Goal: Task Accomplishment & Management: Use online tool/utility

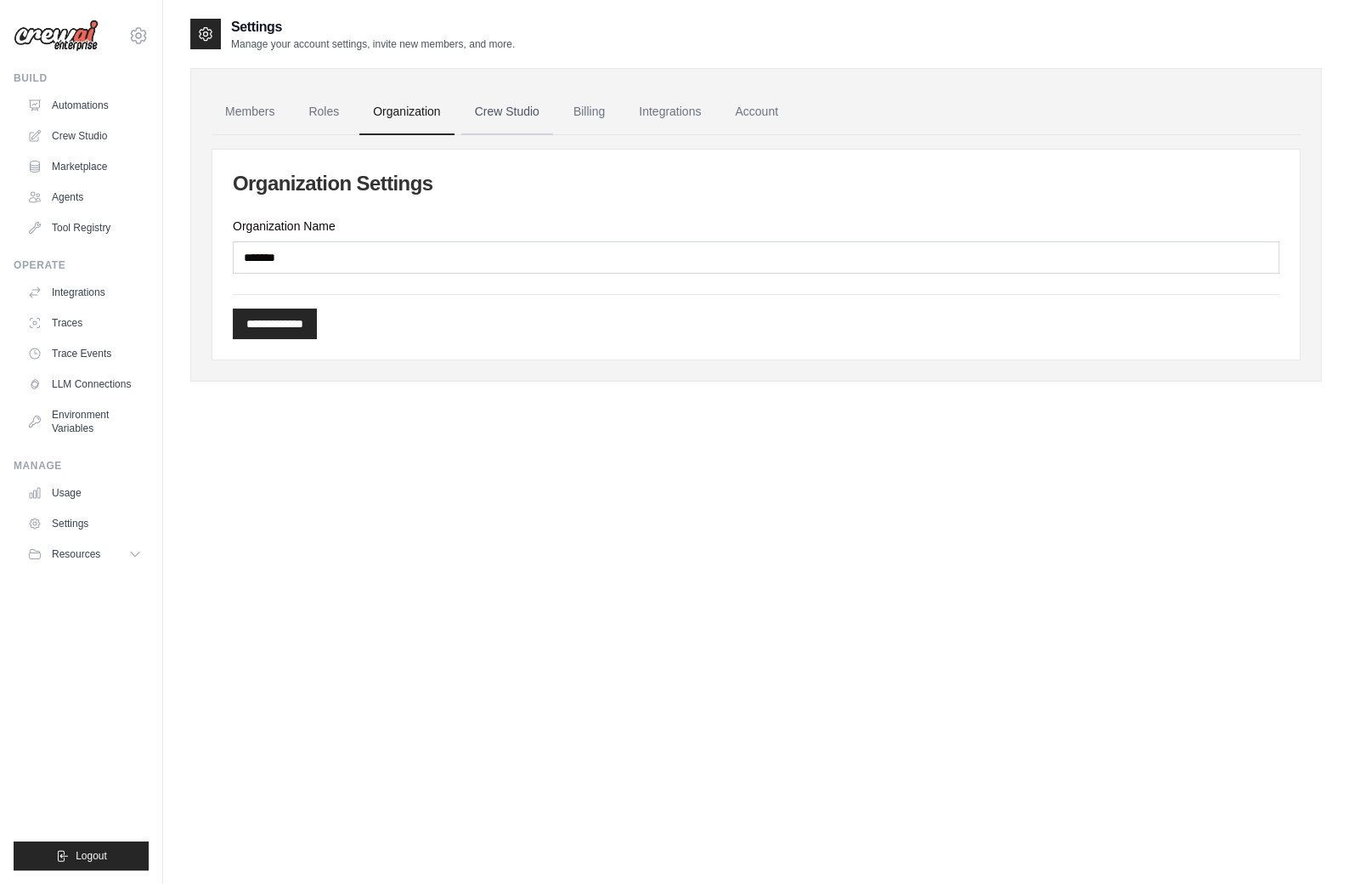
click at [497, 102] on link "Crew Studio" at bounding box center [507, 112] width 92 height 46
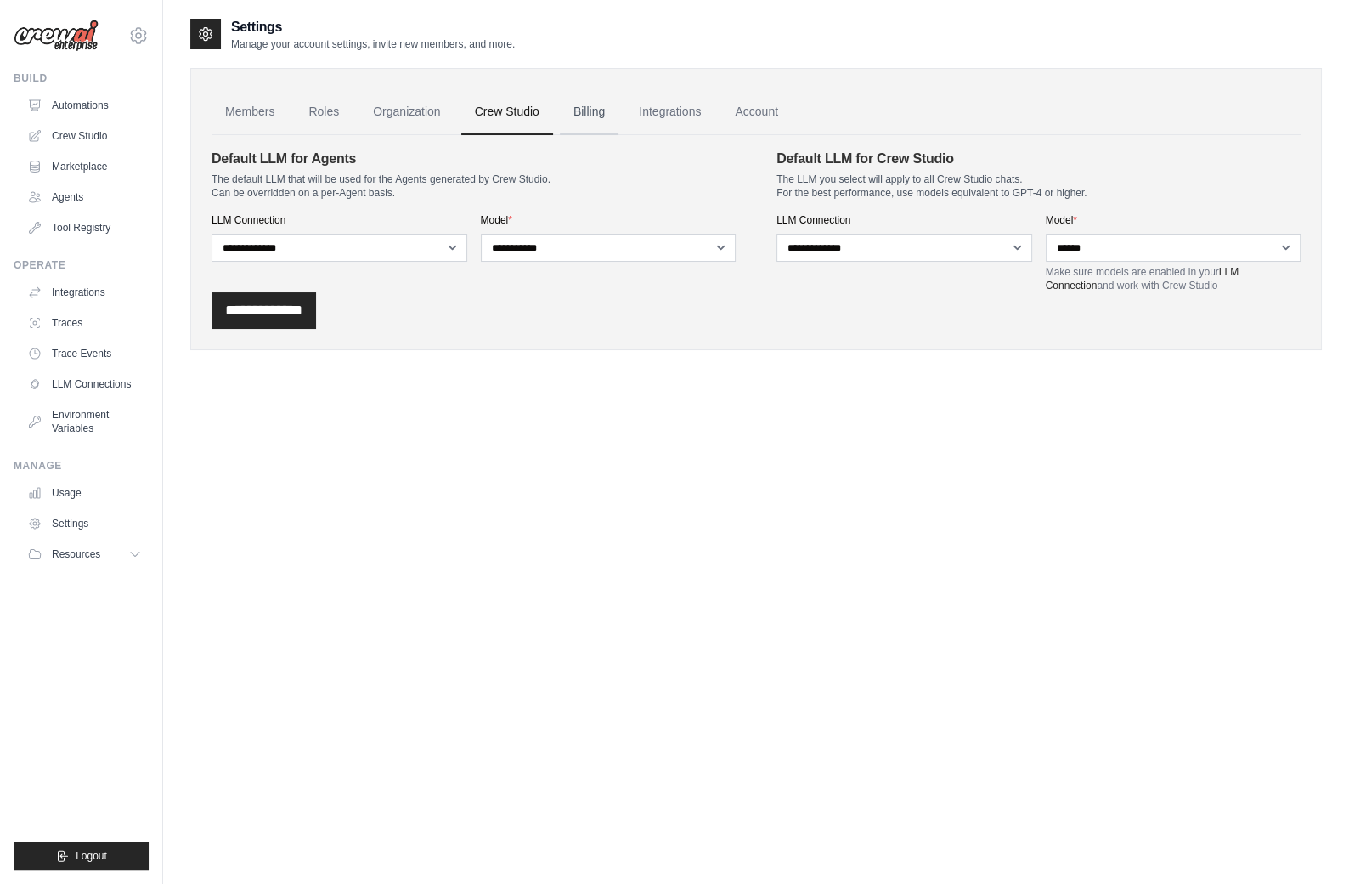
click at [605, 108] on link "Billing" at bounding box center [589, 112] width 59 height 46
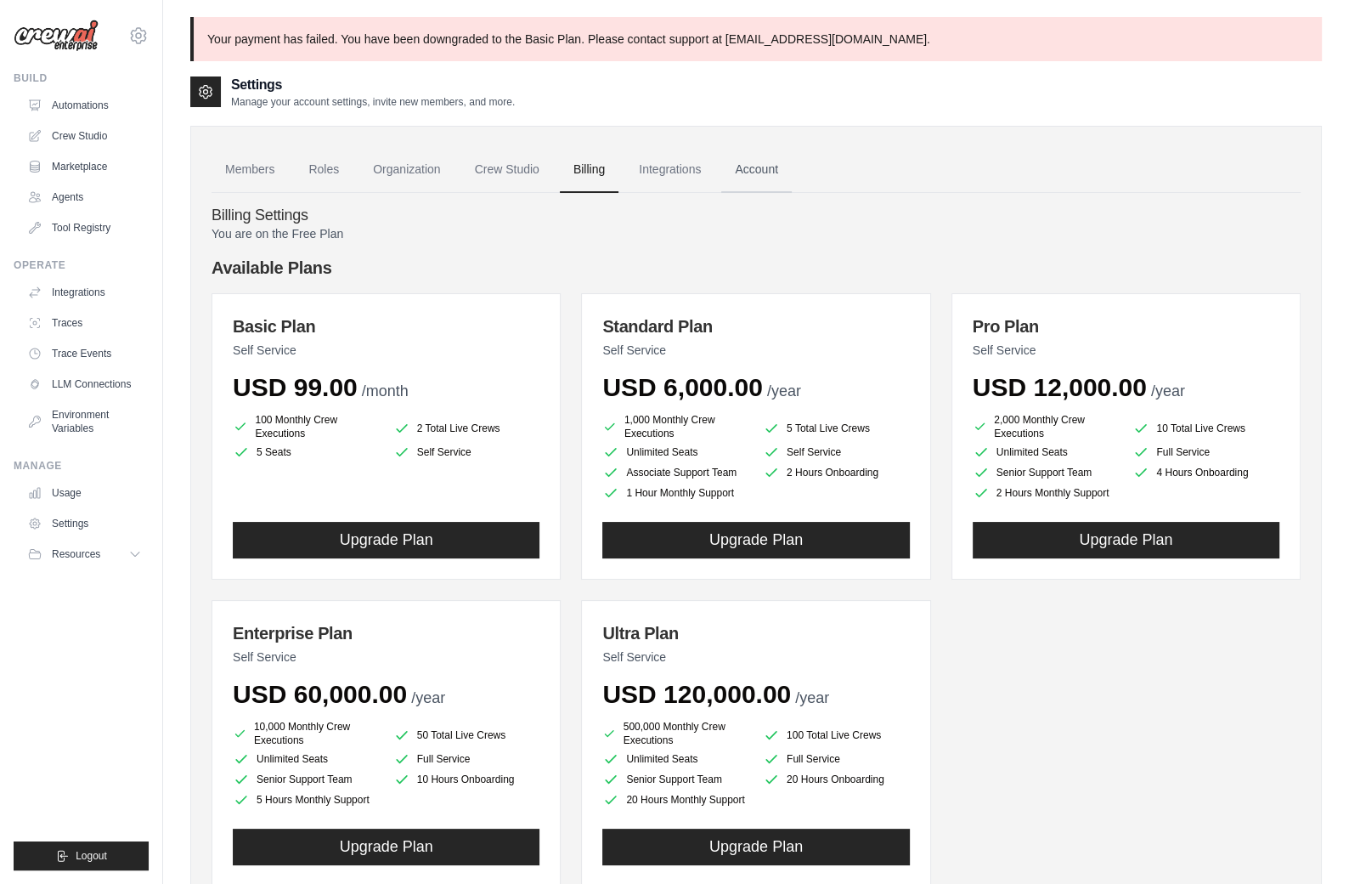
click at [748, 166] on link "Account" at bounding box center [756, 170] width 71 height 46
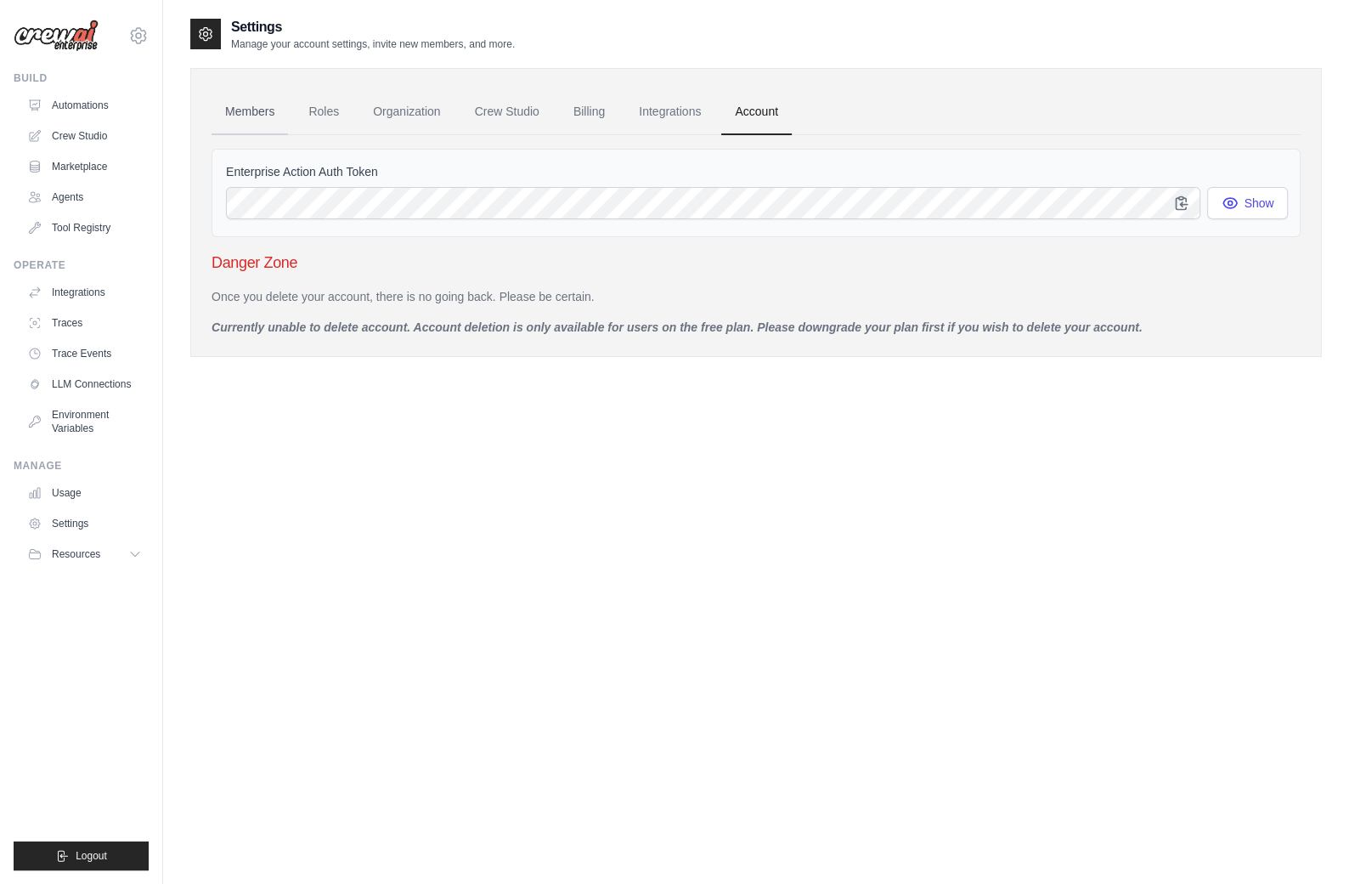
click at [238, 117] on link "Members" at bounding box center [250, 112] width 76 height 46
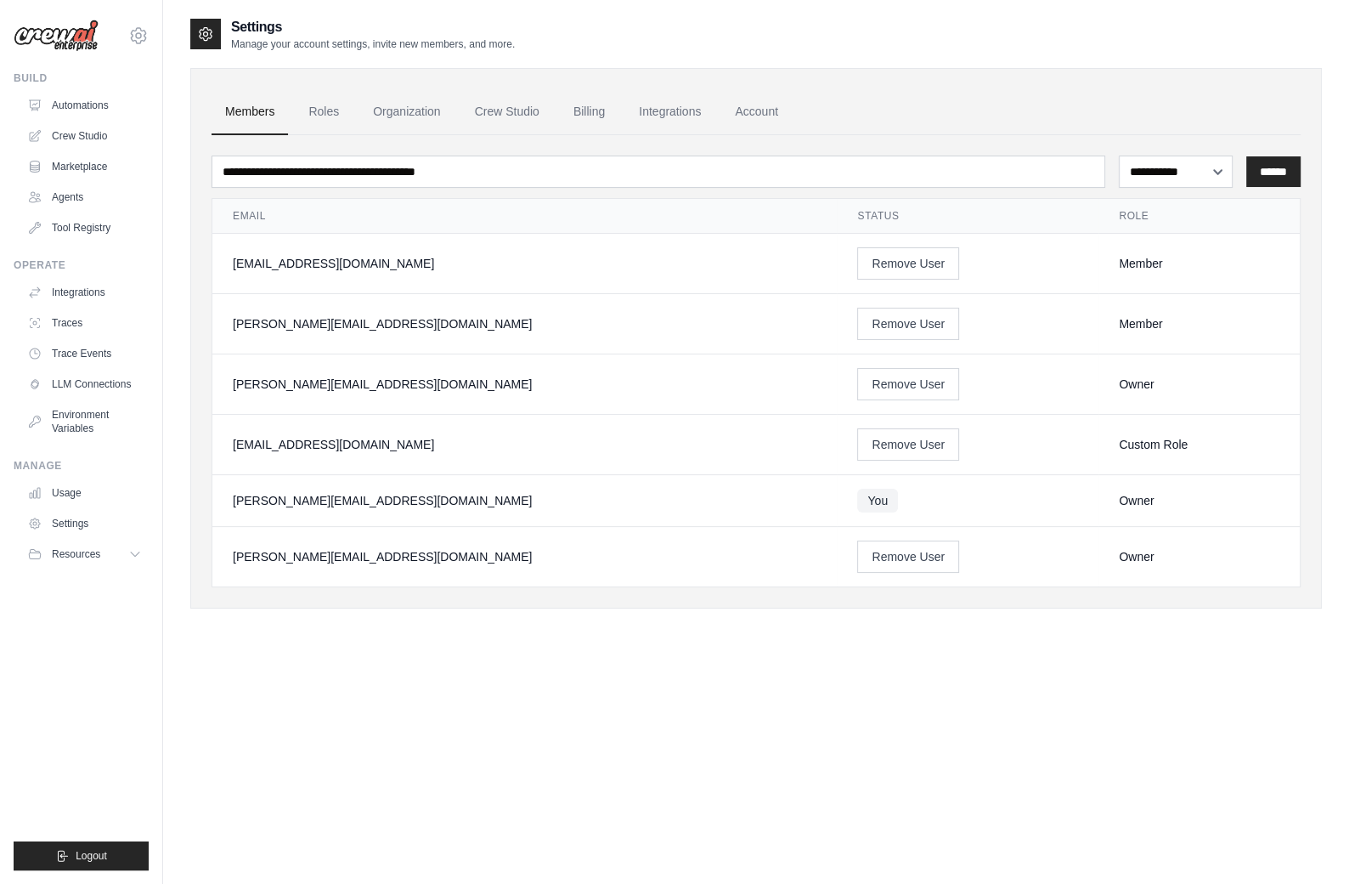
click at [308, 754] on div "**********" at bounding box center [756, 459] width 1132 height 884
click at [105, 102] on link "Automations" at bounding box center [86, 105] width 128 height 27
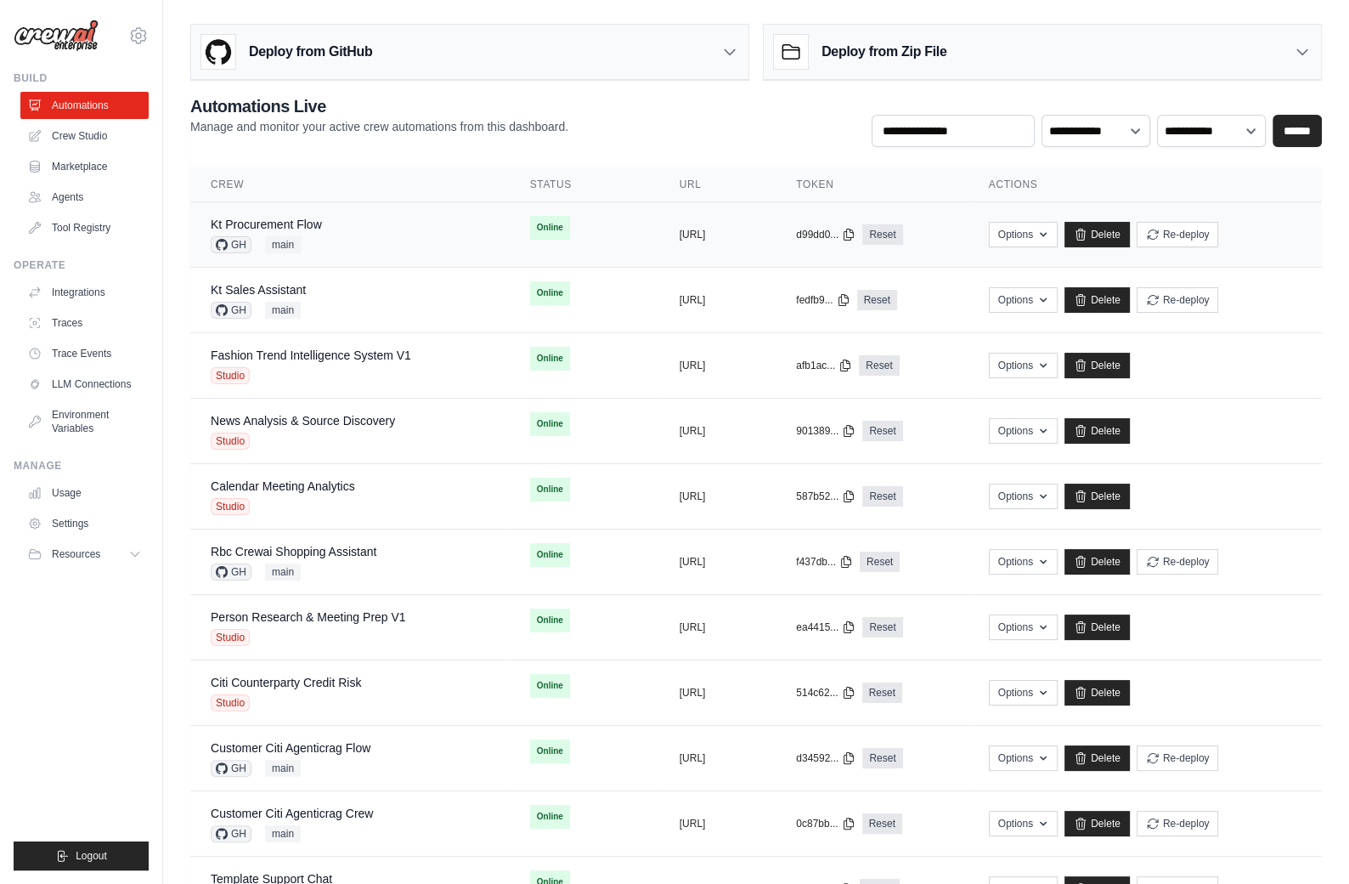
click at [385, 239] on div "Kt Procurement Flow GH main" at bounding box center [350, 234] width 279 height 37
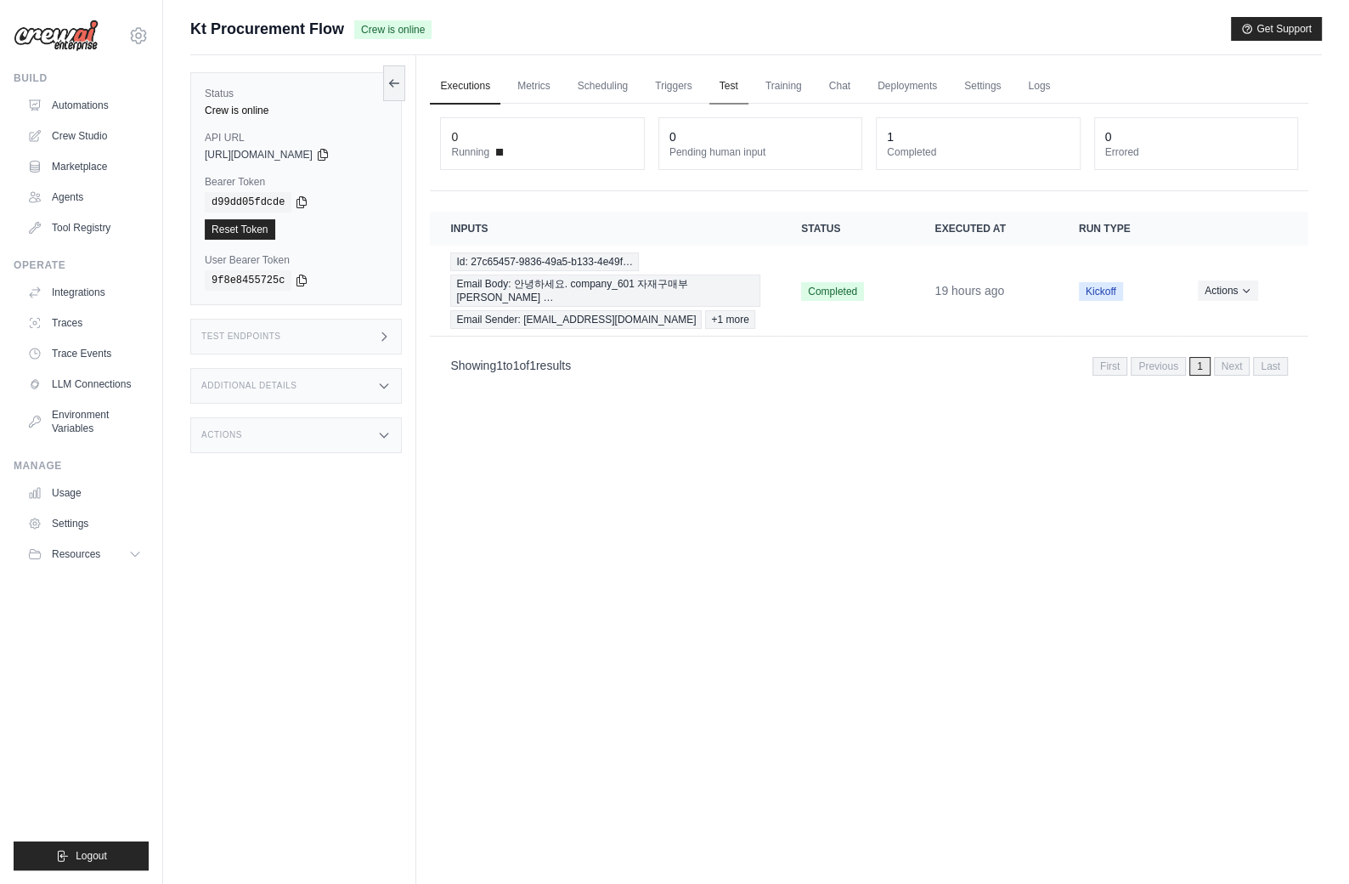
click at [737, 93] on link "Test" at bounding box center [728, 87] width 39 height 36
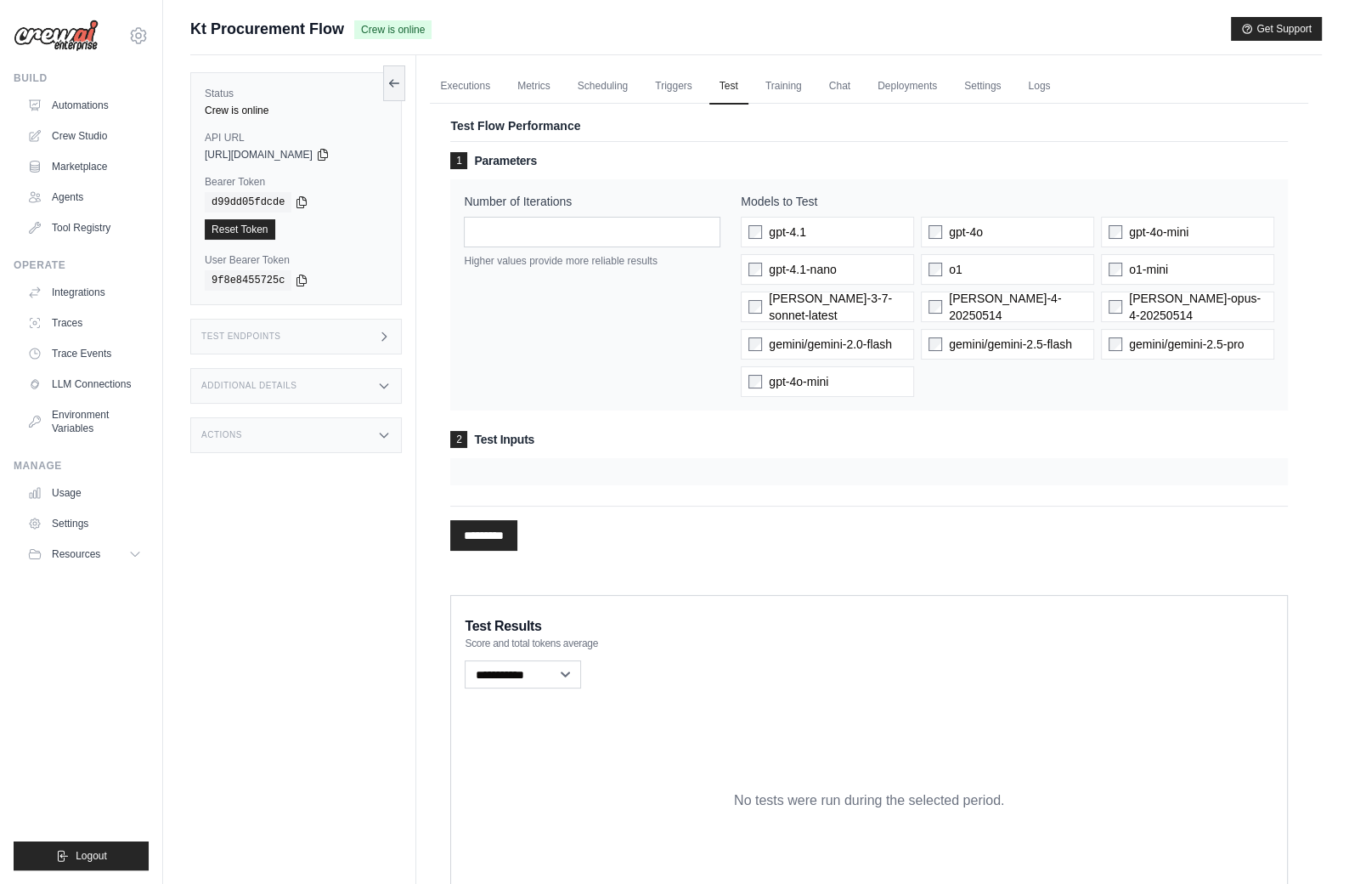
click at [318, 342] on div "Test Endpoints" at bounding box center [296, 337] width 212 height 36
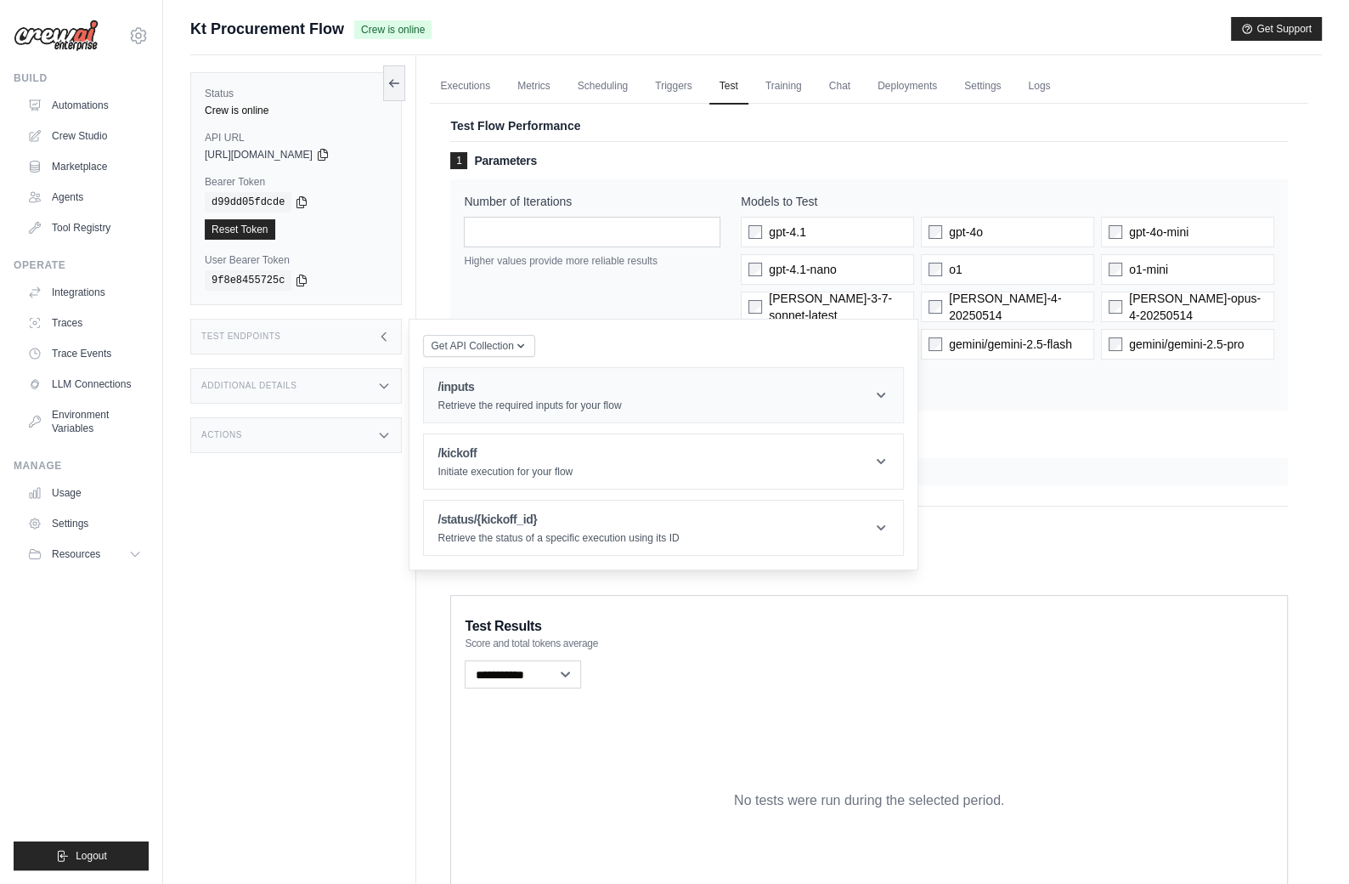
click at [484, 399] on p "Retrieve the required inputs for your flow" at bounding box center [530, 405] width 184 height 14
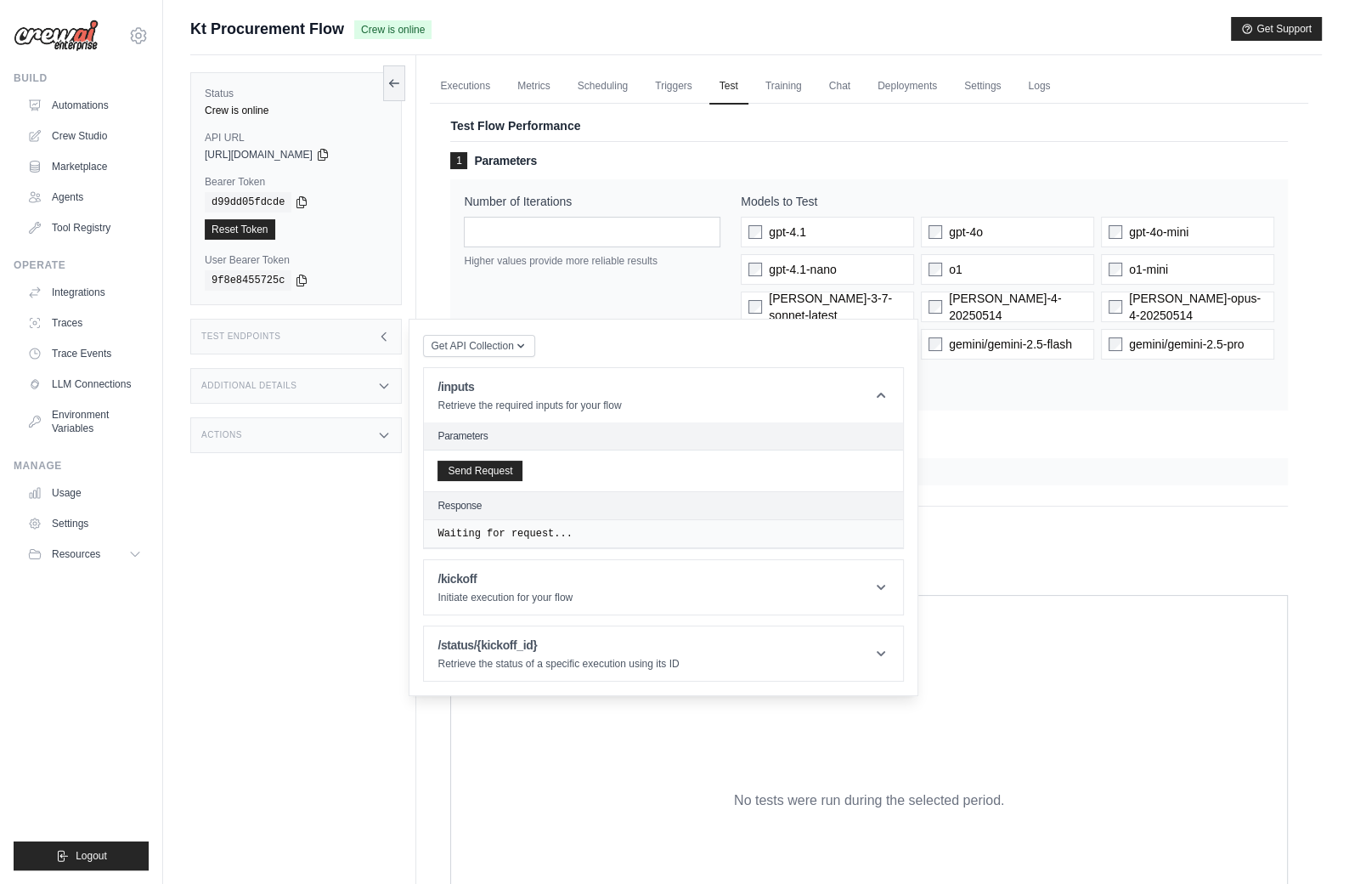
click at [479, 482] on div "Send Request" at bounding box center [663, 470] width 479 height 41
click at [477, 464] on button "Send Request" at bounding box center [480, 470] width 85 height 20
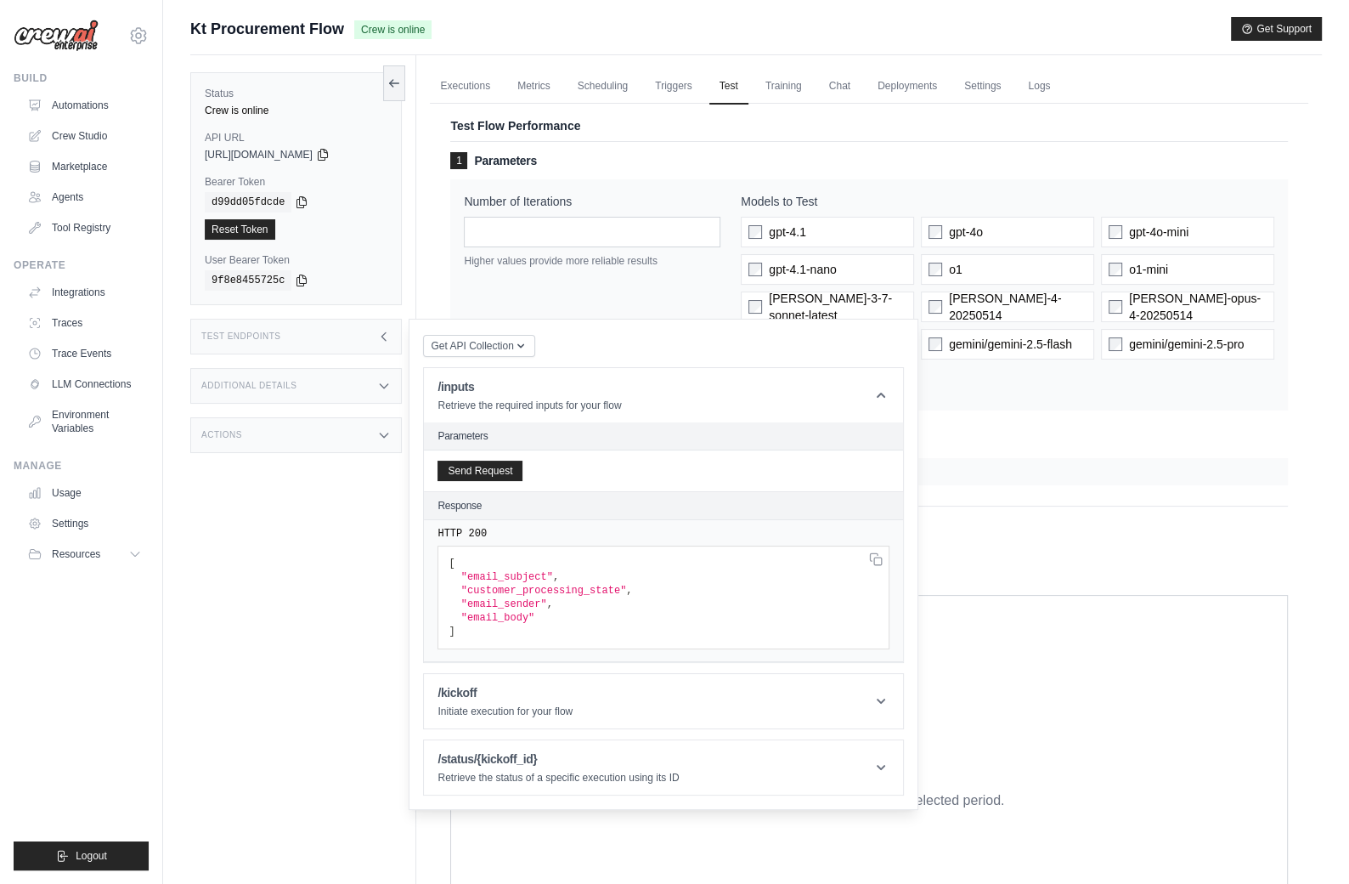
click at [384, 331] on icon at bounding box center [384, 337] width 14 height 14
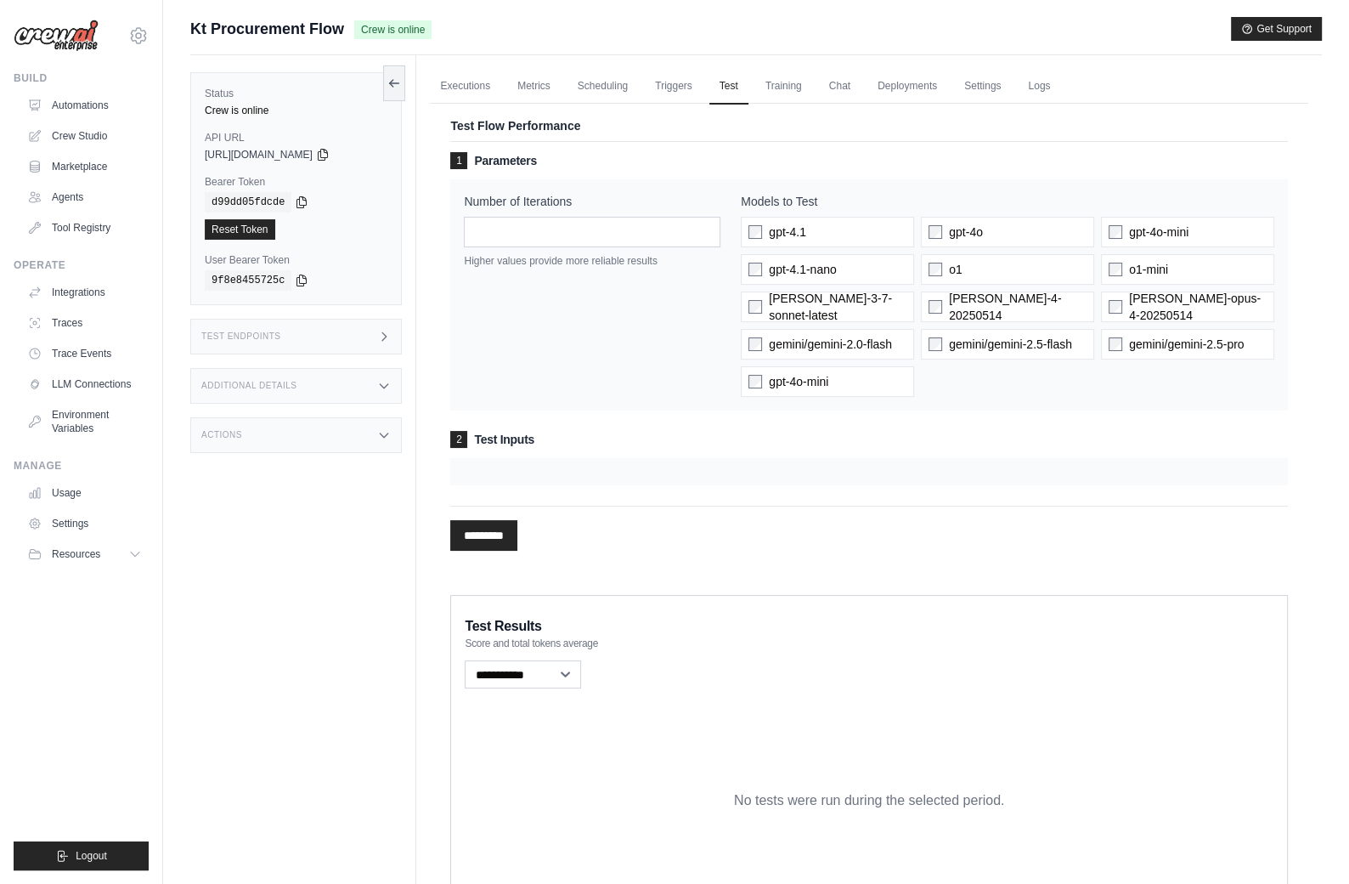
click at [311, 332] on div "Test Endpoints" at bounding box center [296, 337] width 212 height 36
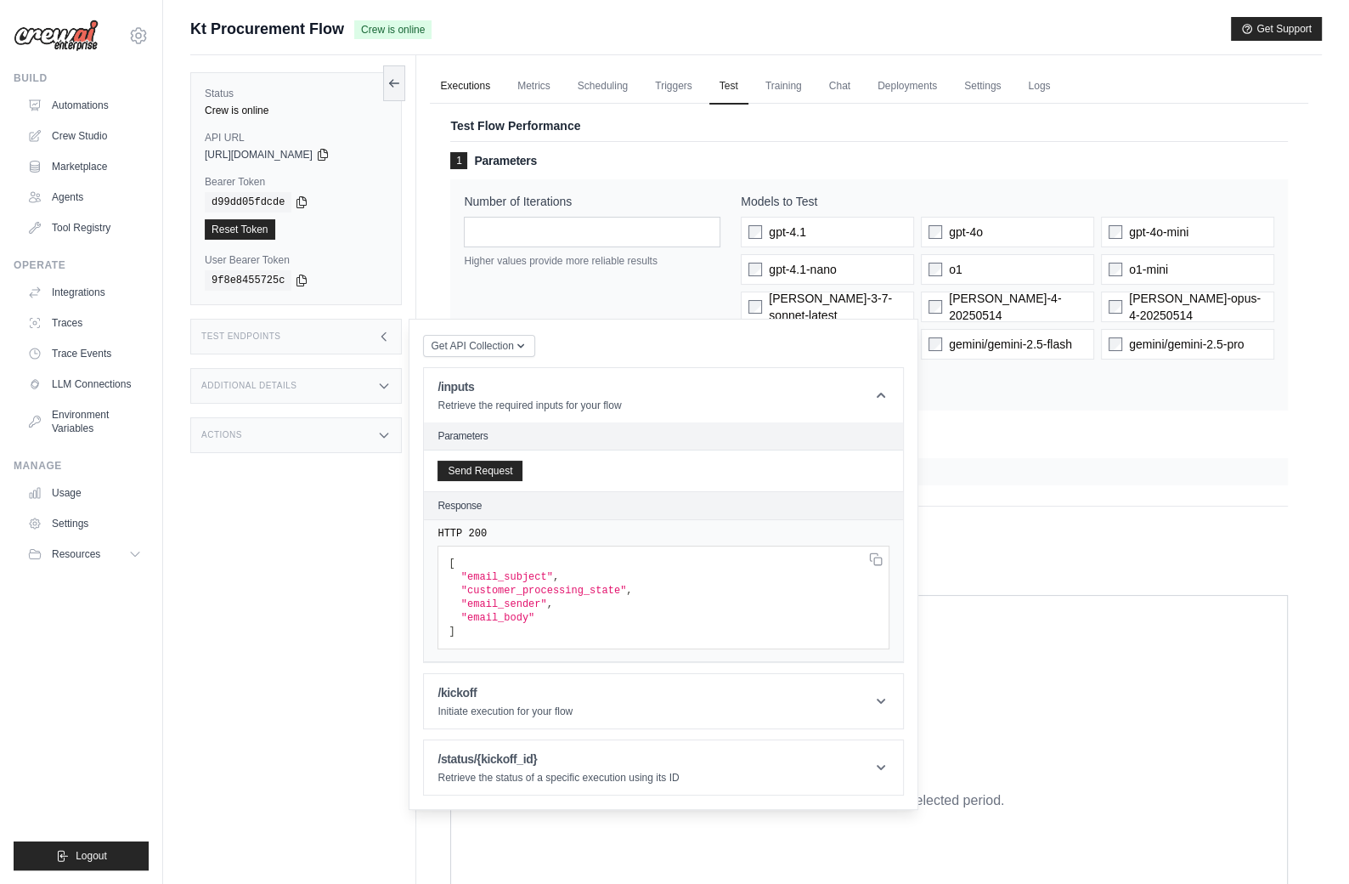
click at [466, 82] on link "Executions" at bounding box center [465, 87] width 71 height 36
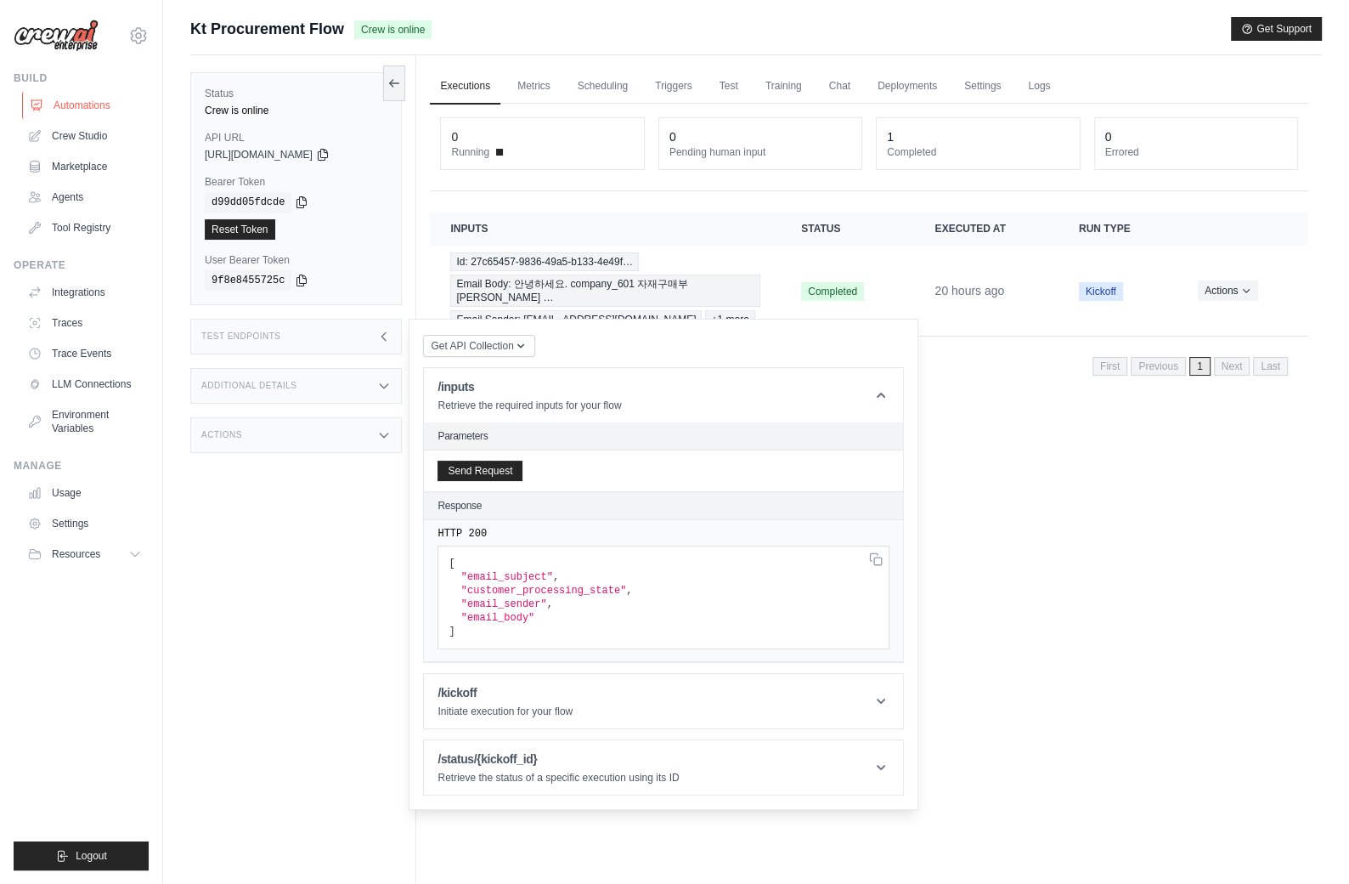
click at [110, 106] on link "Automations" at bounding box center [86, 105] width 128 height 27
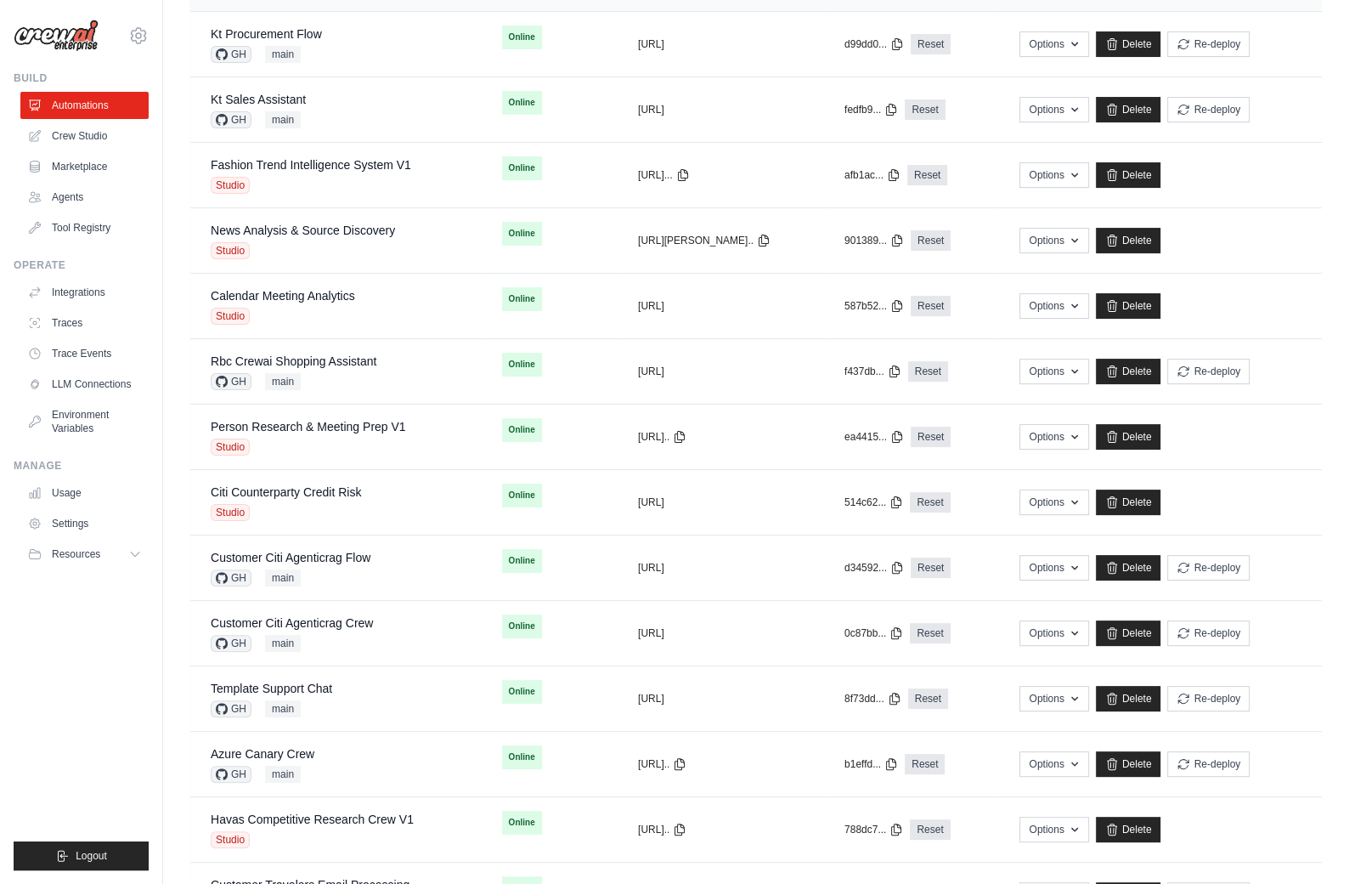
scroll to position [596, 0]
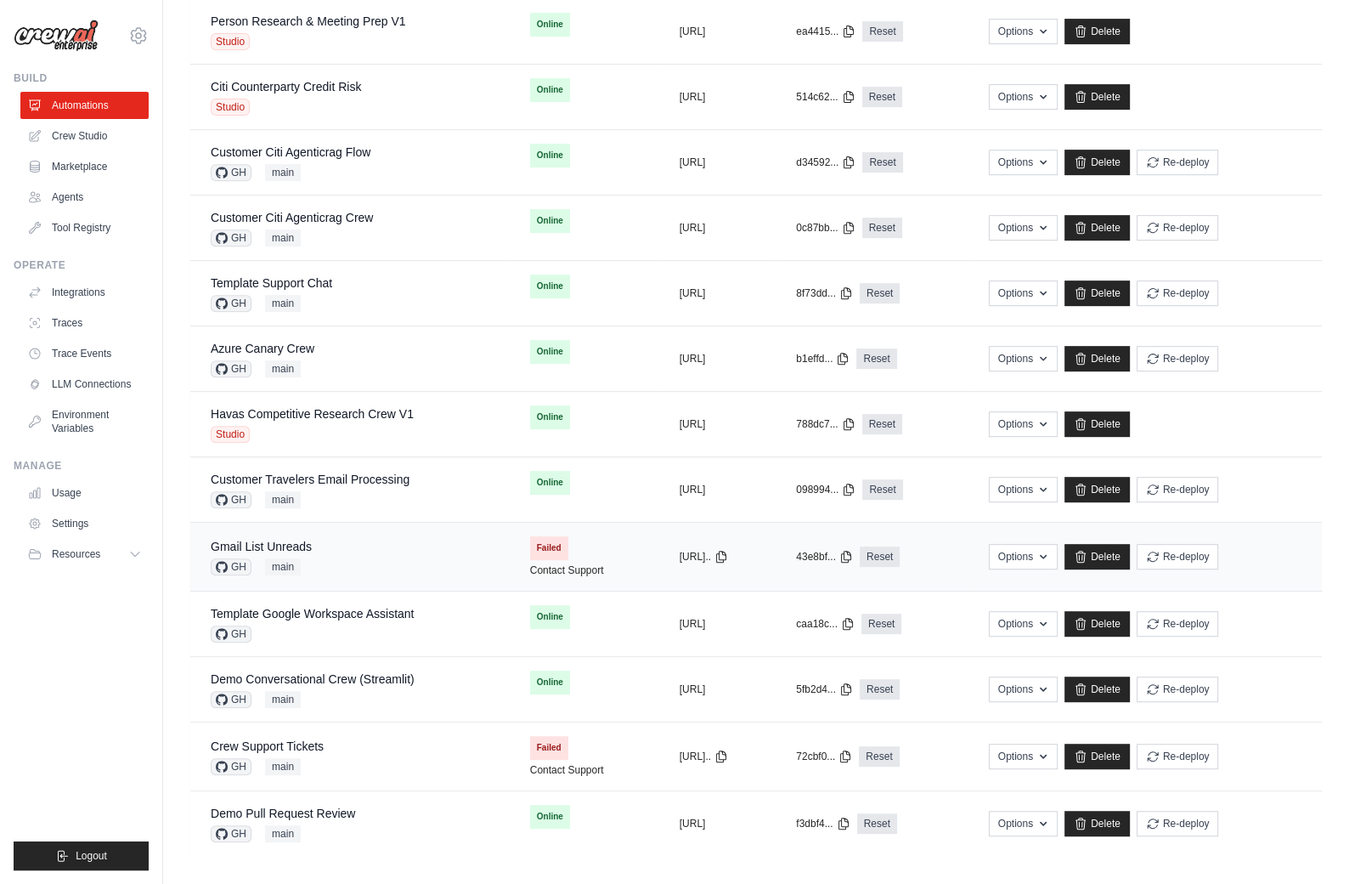
click at [376, 543] on div "Gmail List Unreads GH main" at bounding box center [350, 556] width 279 height 37
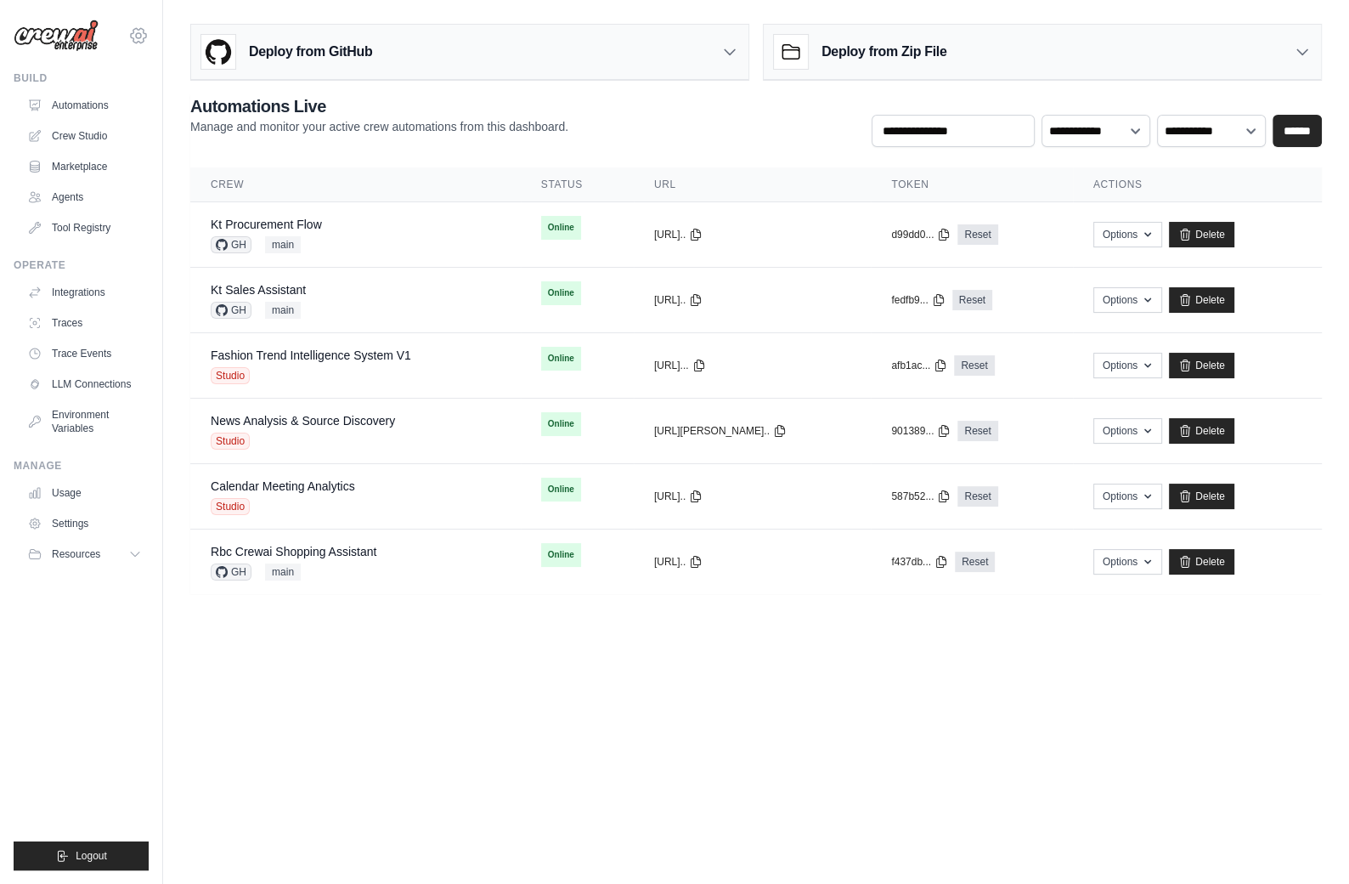
click at [139, 33] on icon at bounding box center [138, 35] width 5 height 5
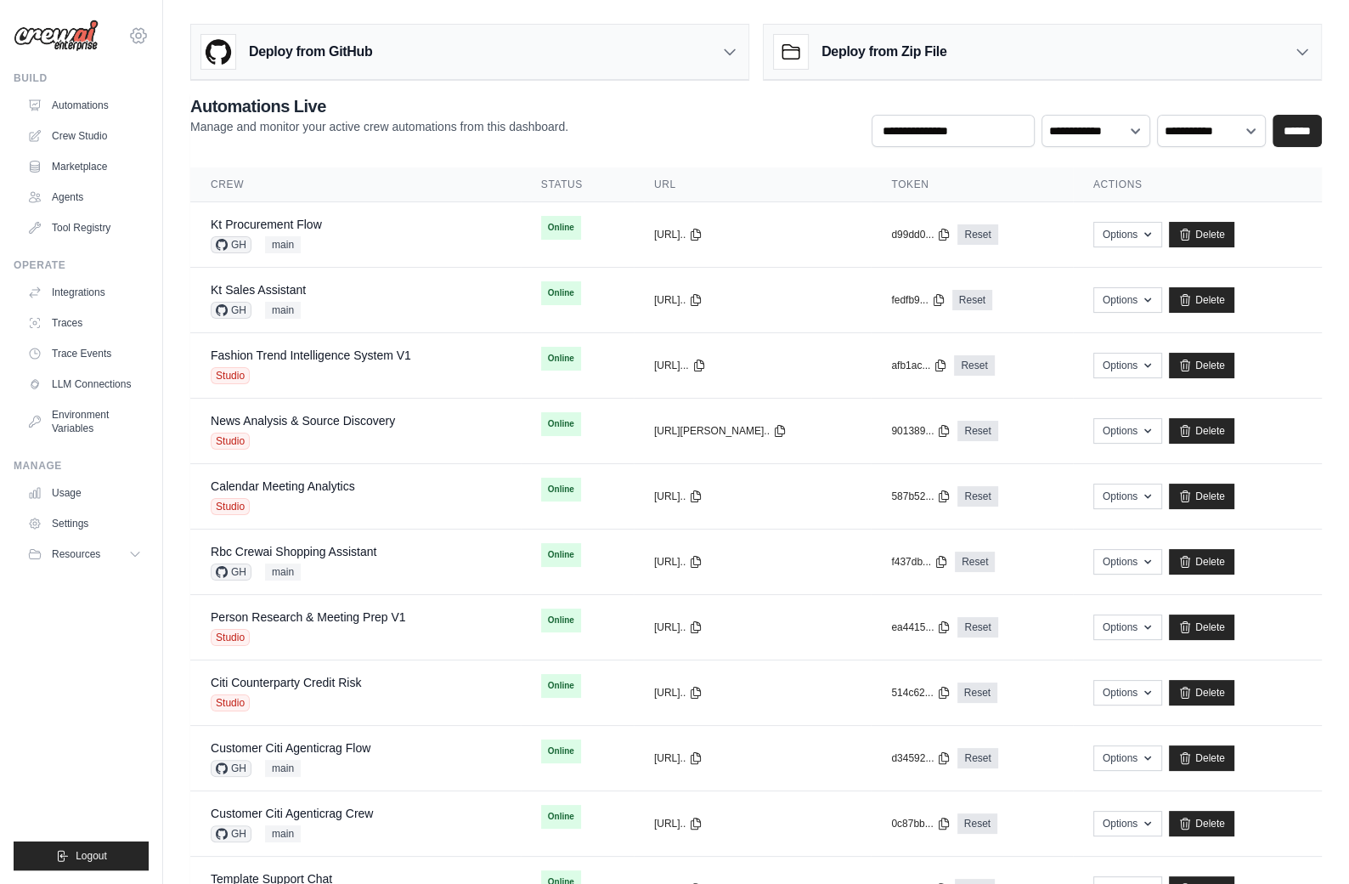
click at [138, 34] on icon at bounding box center [138, 35] width 20 height 20
click at [145, 30] on icon at bounding box center [138, 35] width 20 height 20
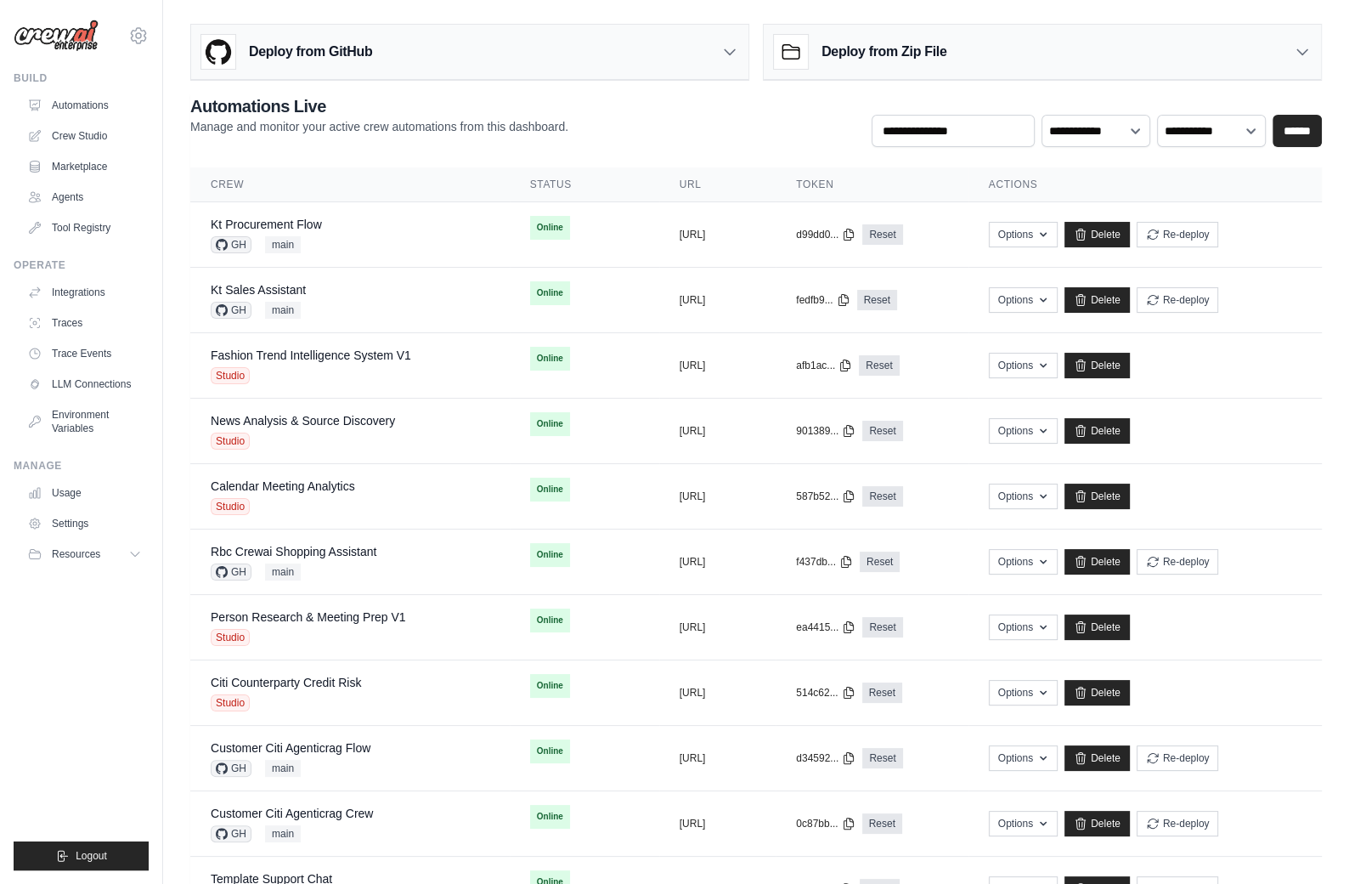
click at [132, 692] on ul "Build Automations Crew Studio Marketplace Agents" at bounding box center [81, 470] width 135 height 799
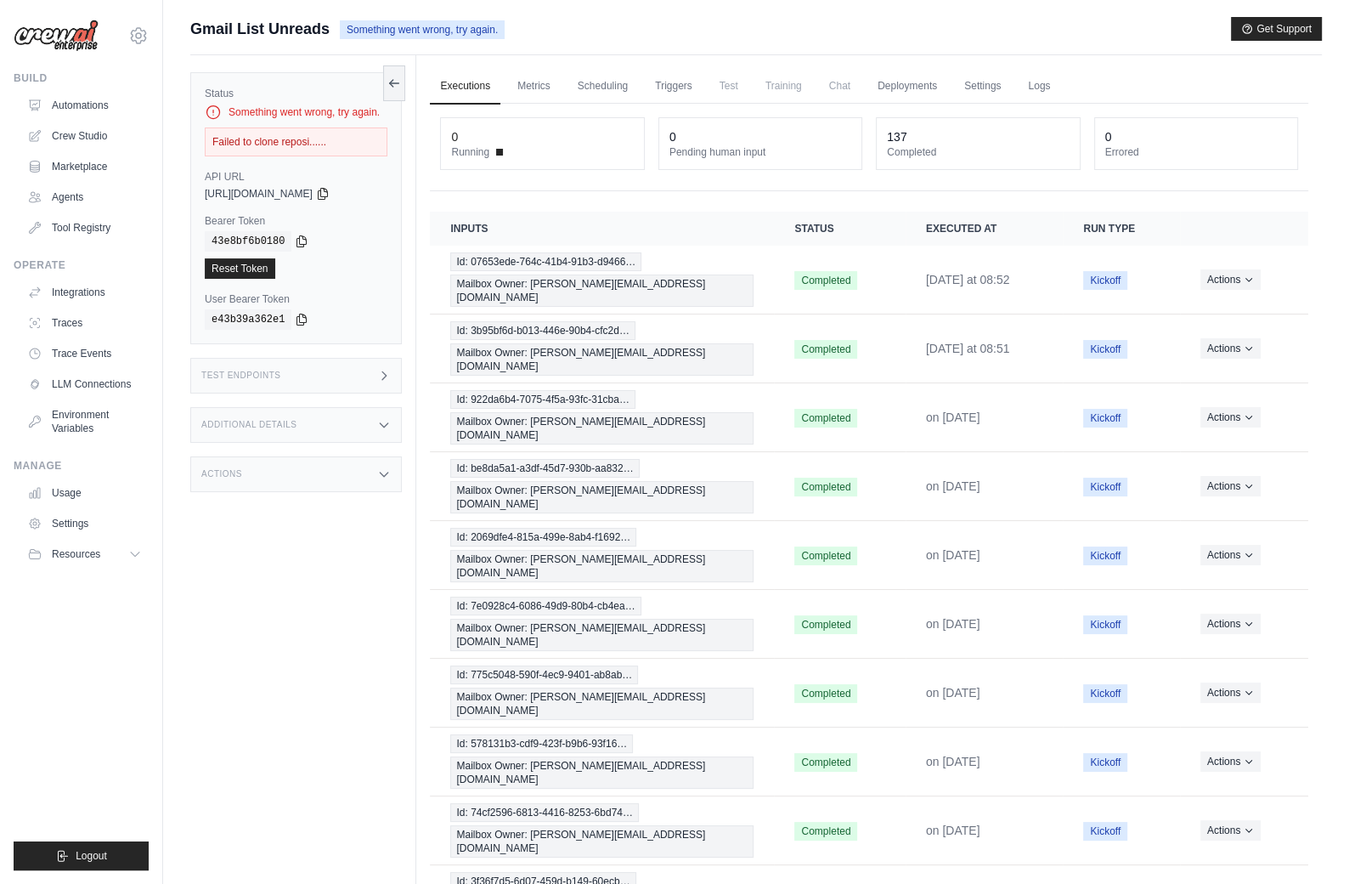
click at [355, 467] on div "Actions" at bounding box center [296, 474] width 212 height 36
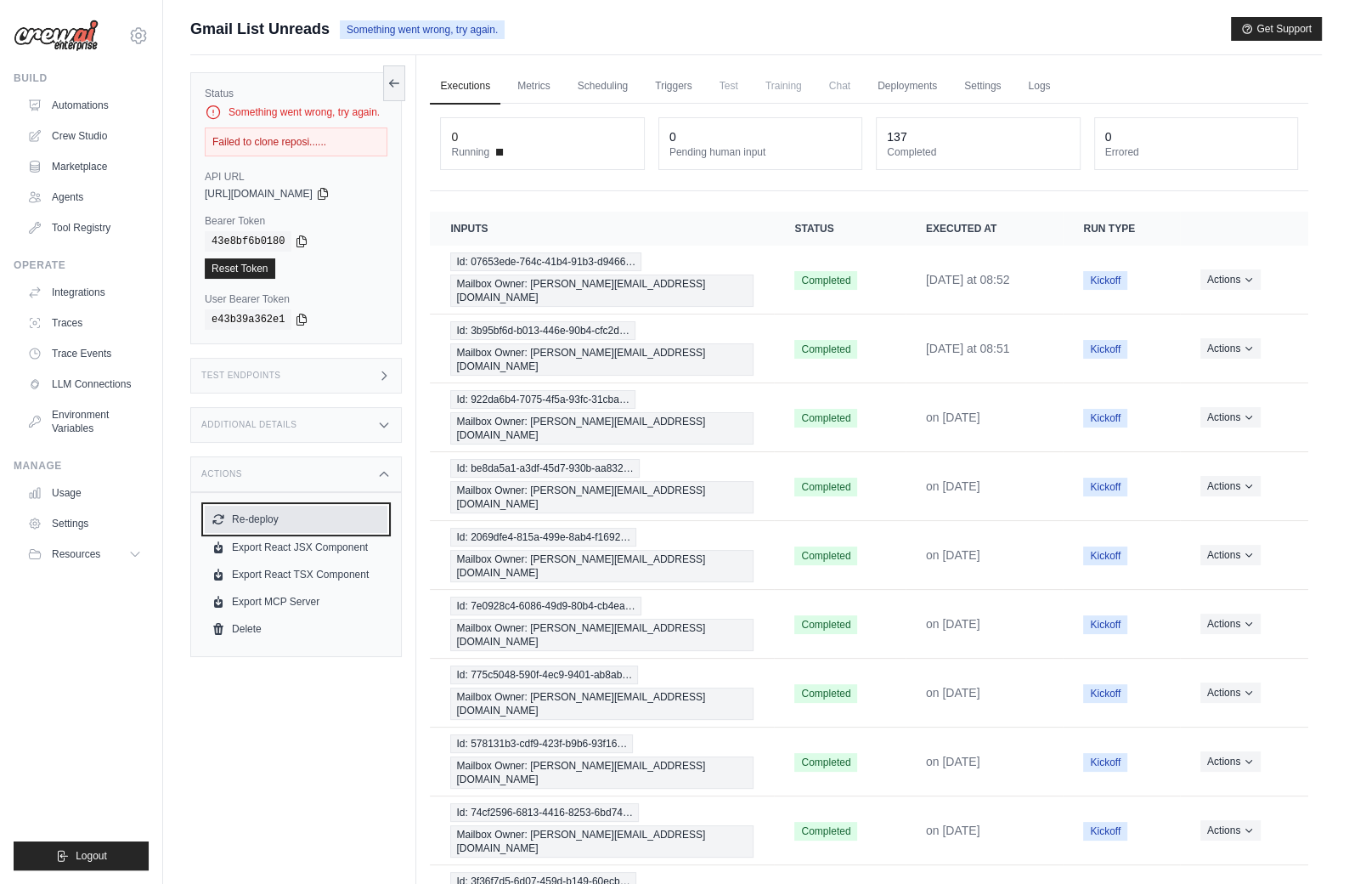
click at [293, 515] on button "Re-deploy" at bounding box center [296, 518] width 183 height 27
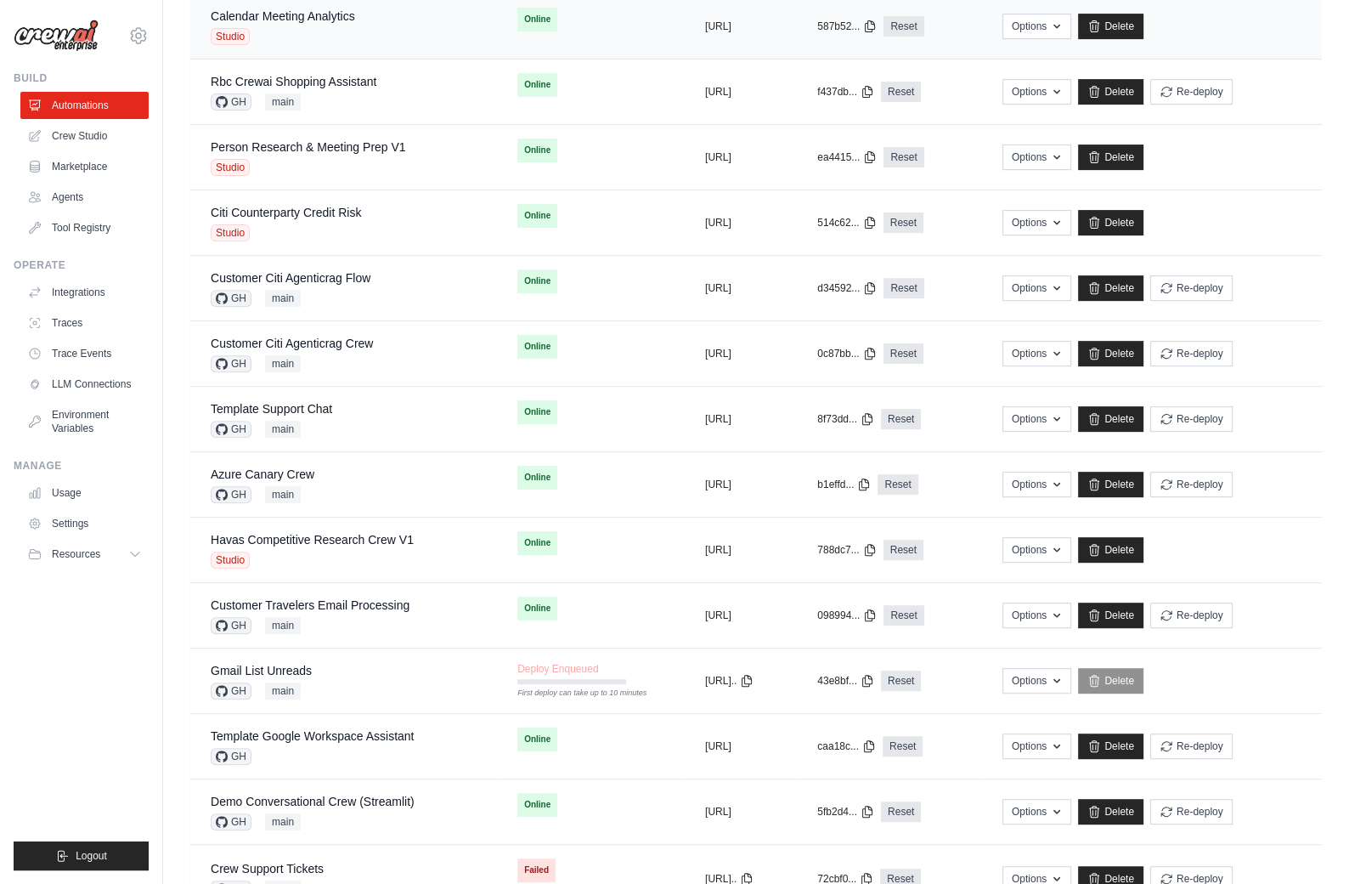
scroll to position [650, 0]
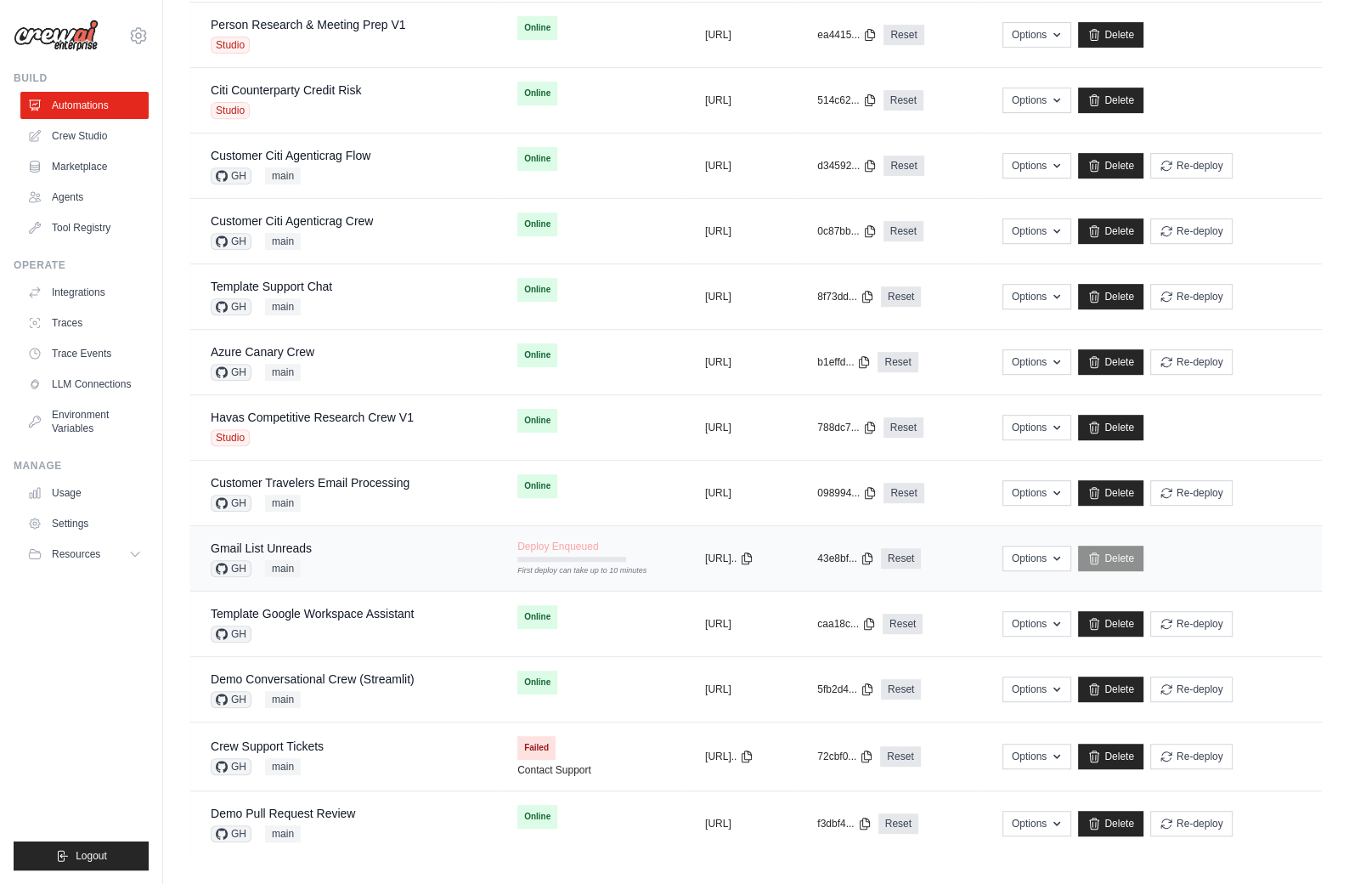
click at [353, 539] on div "Gmail List Unreads GH main" at bounding box center [344, 557] width 266 height 37
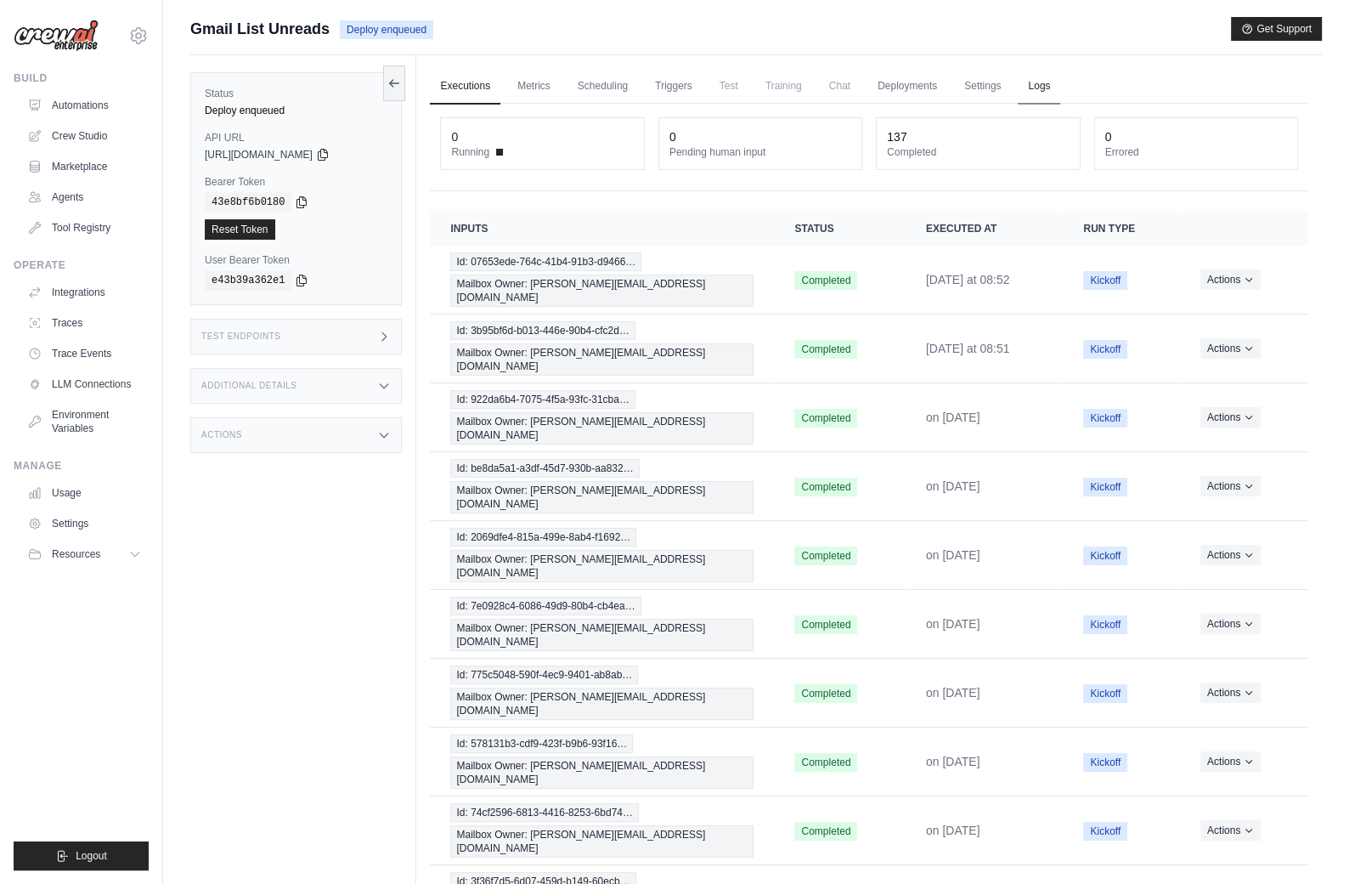
click at [1042, 90] on link "Logs" at bounding box center [1039, 87] width 42 height 36
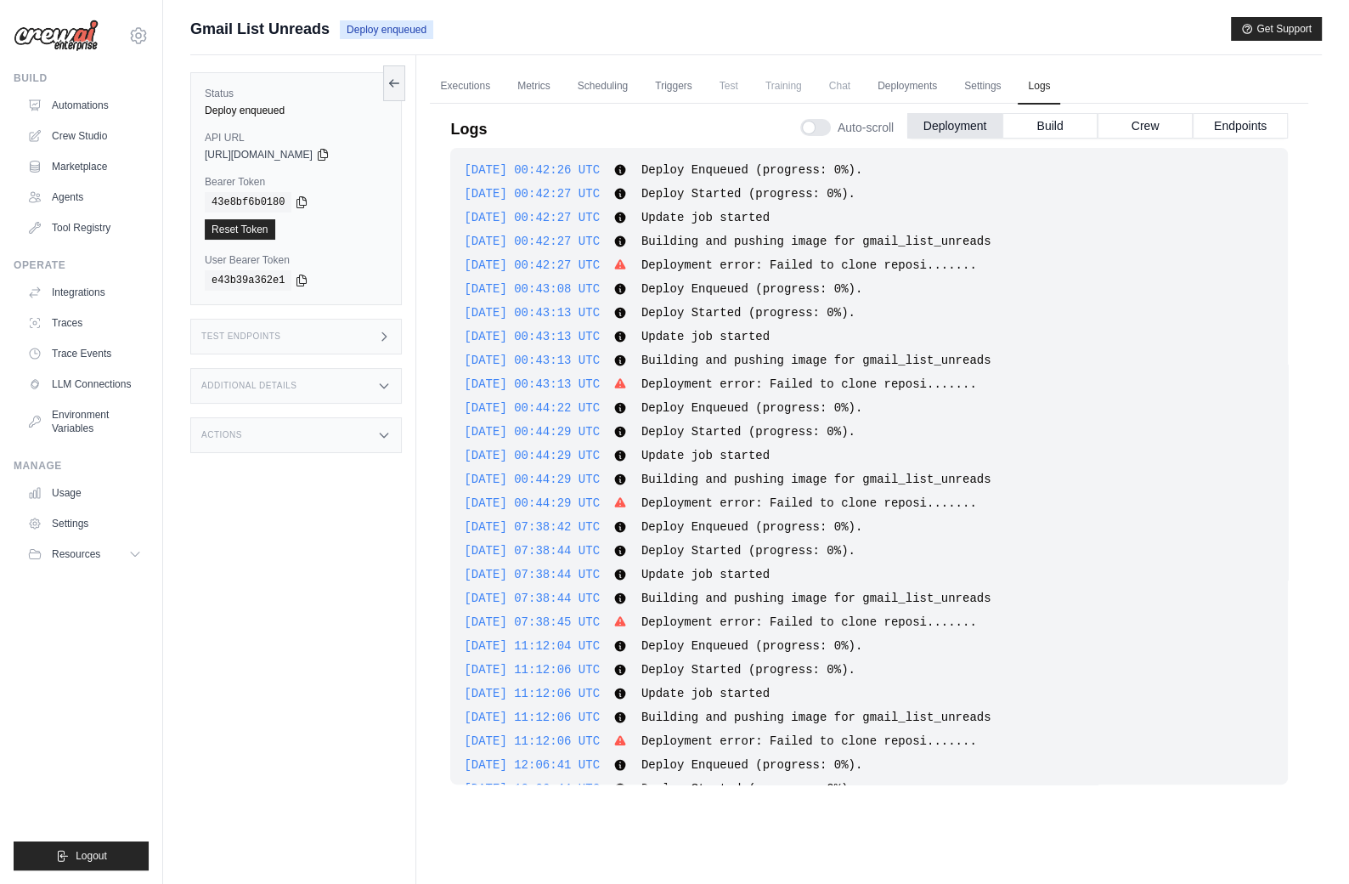
scroll to position [342, 0]
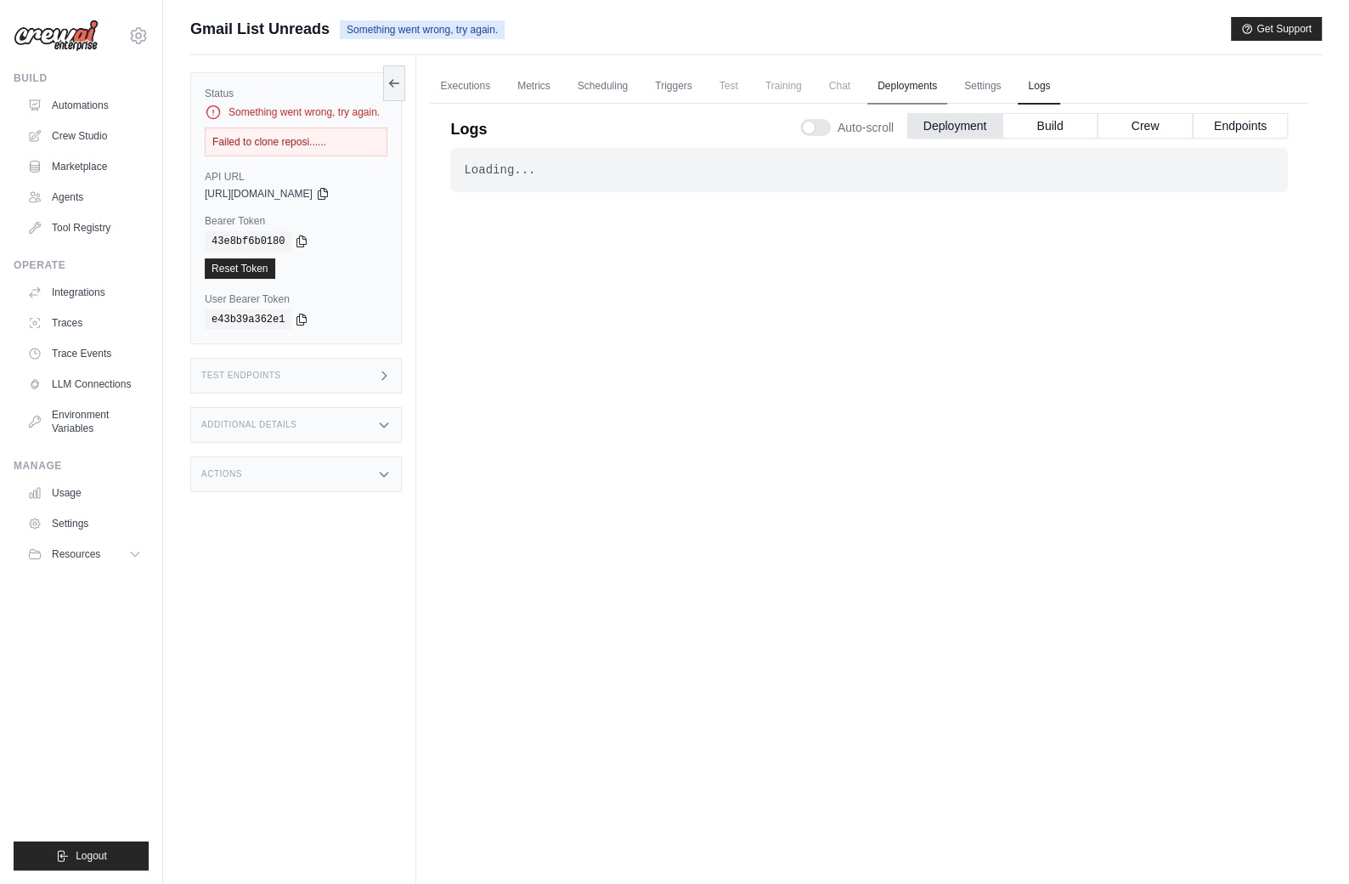
click at [897, 82] on link "Deployments" at bounding box center [907, 87] width 80 height 36
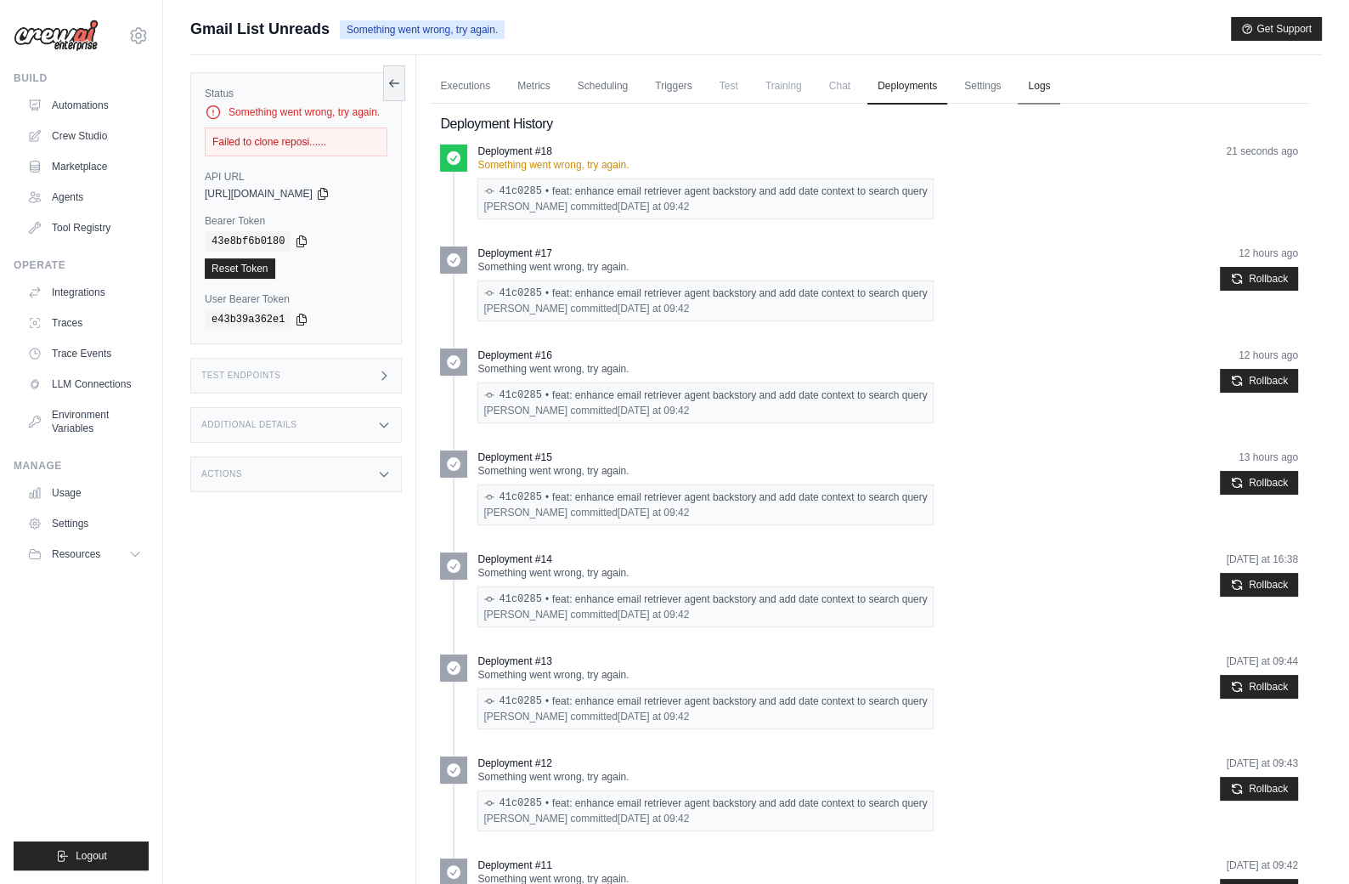
click at [1041, 81] on link "Logs" at bounding box center [1039, 87] width 42 height 36
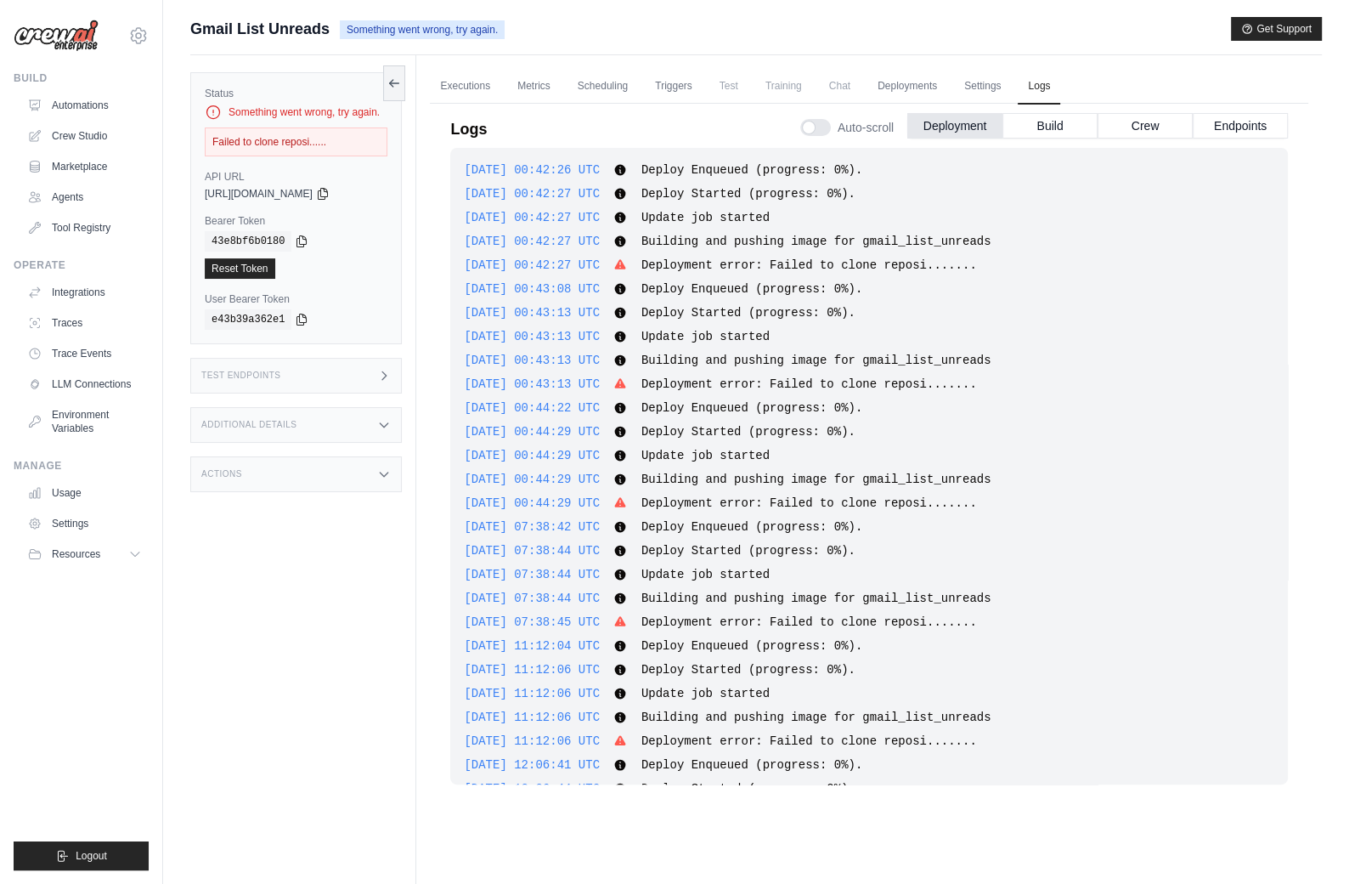
scroll to position [342, 0]
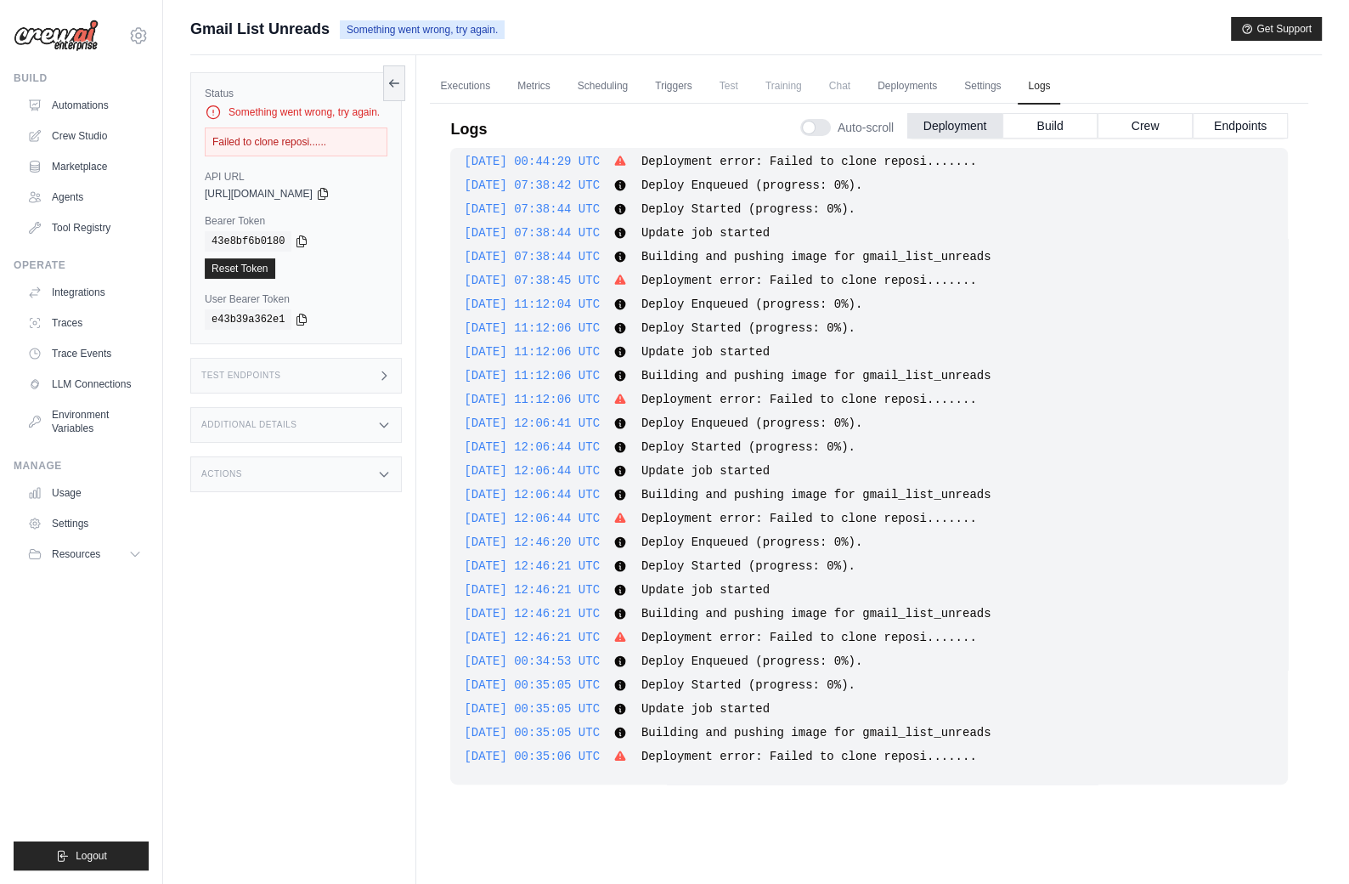
click at [421, 666] on div "Executions Metrics Scheduling Triggers Test Training Chat Deployments Settings …" at bounding box center [869, 497] width 906 height 884
click at [81, 21] on img at bounding box center [56, 36] width 85 height 32
click at [74, 97] on link "Automations" at bounding box center [86, 105] width 128 height 27
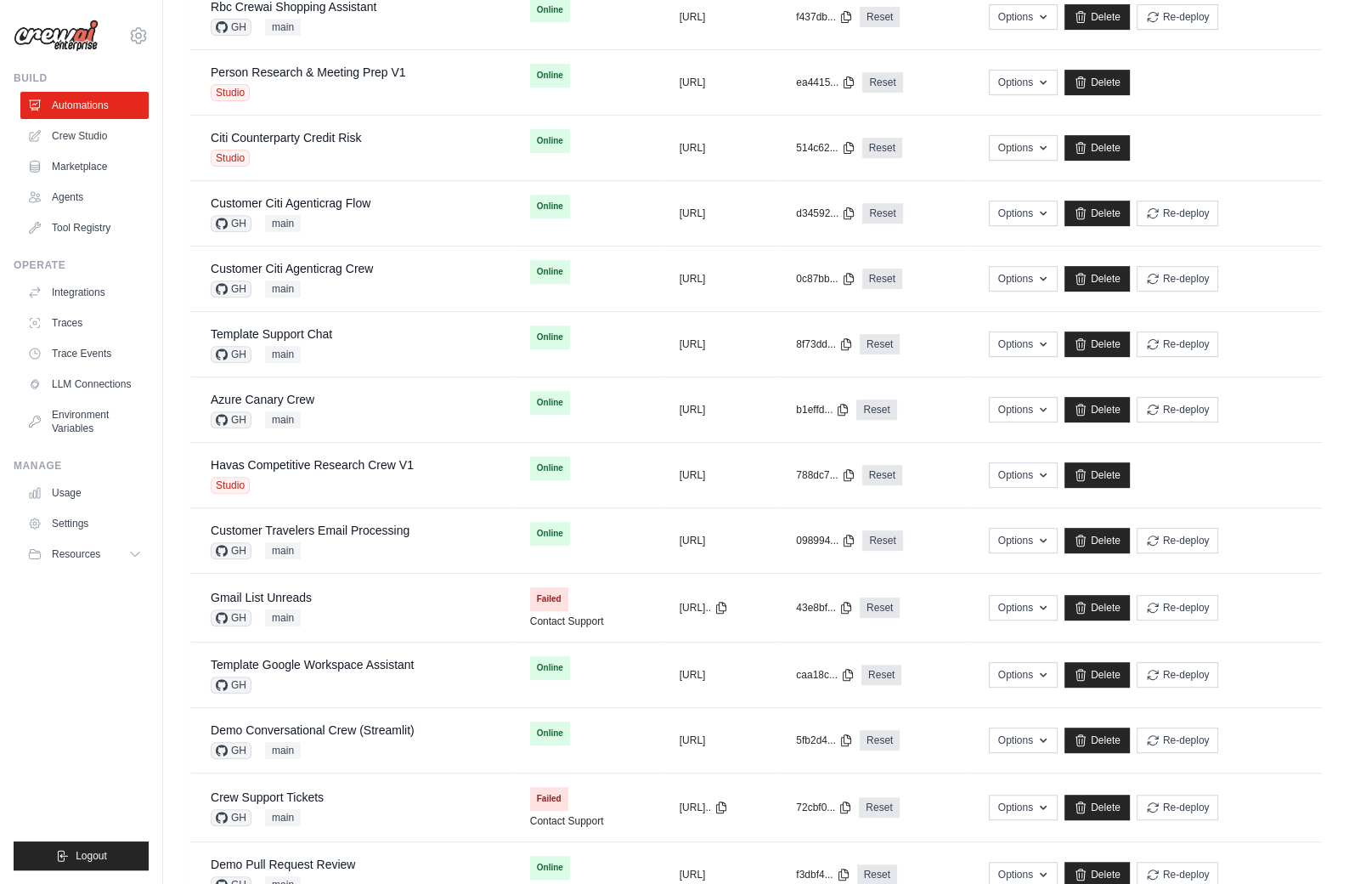
scroll to position [596, 0]
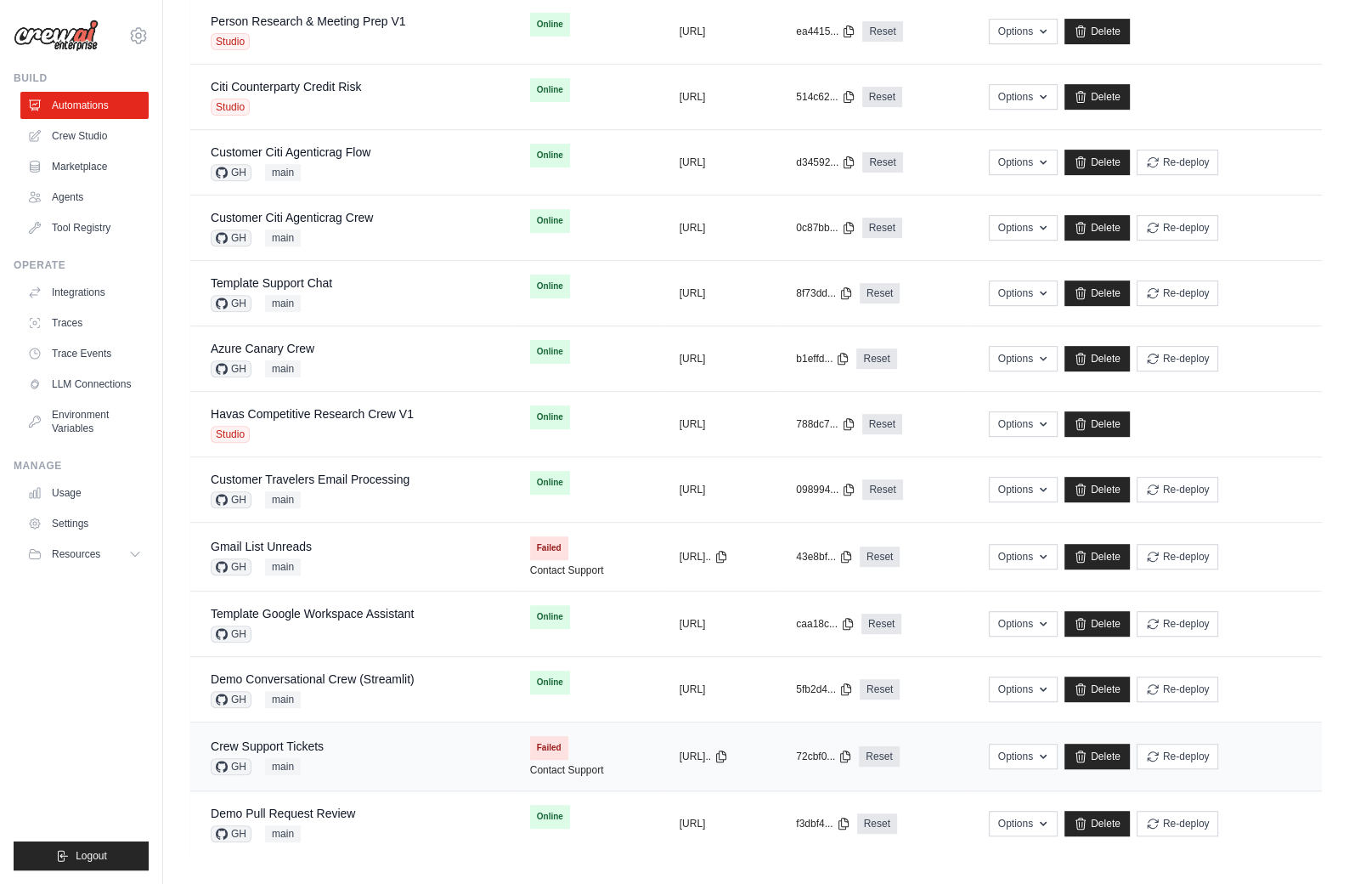
click at [355, 746] on div "Crew Support Tickets GH main" at bounding box center [350, 755] width 279 height 37
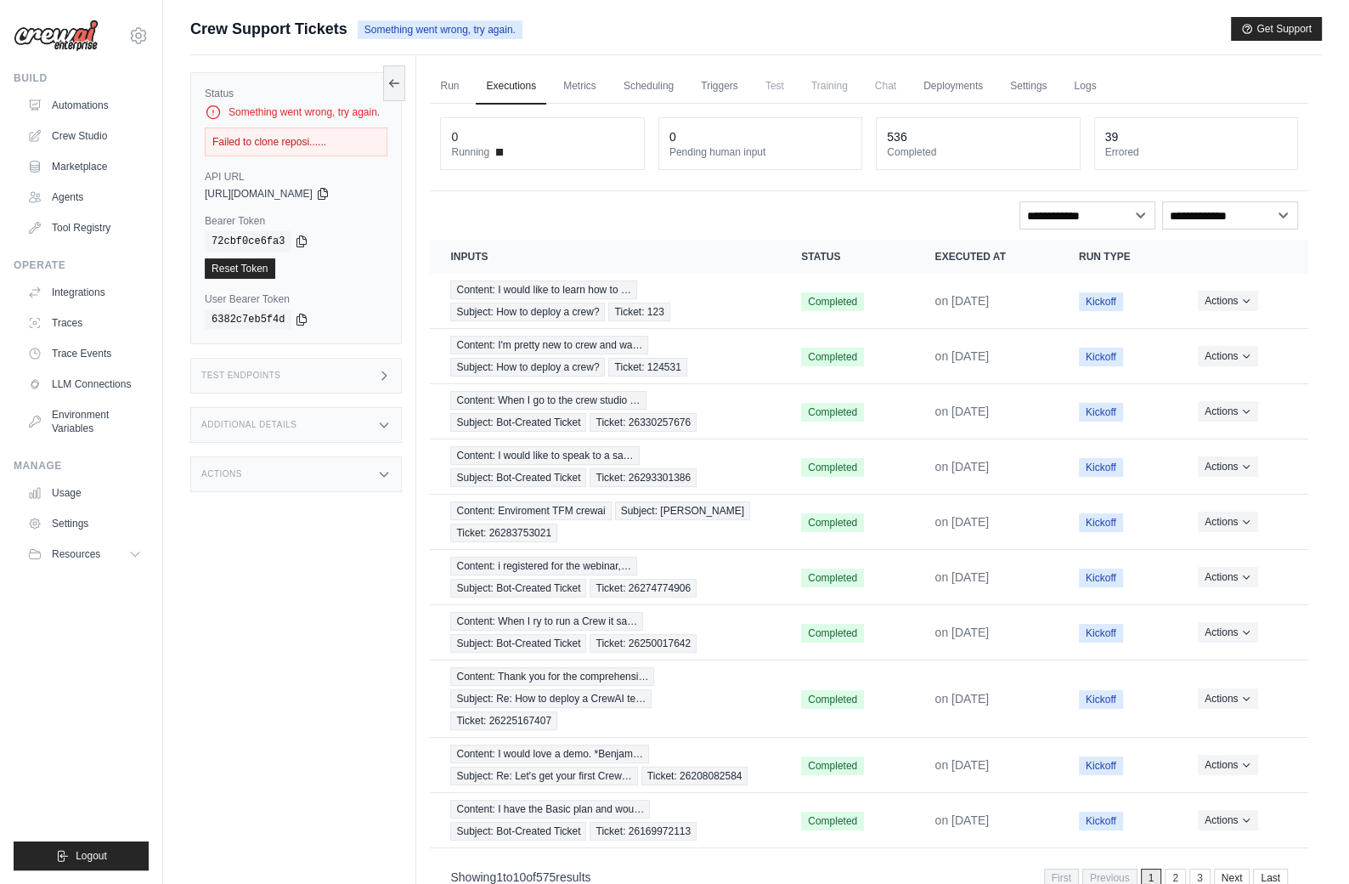
click at [323, 610] on div "Status Something went wrong, try again. Failed to clone reposi...... API URL co…" at bounding box center [303, 497] width 226 height 884
